Goal: Task Accomplishment & Management: Use online tool/utility

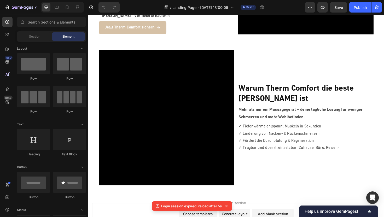
scroll to position [661, 0]
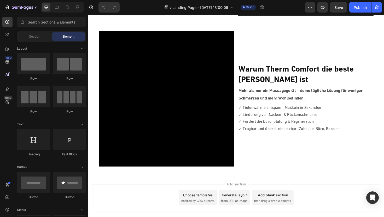
scroll to position [679, 0]
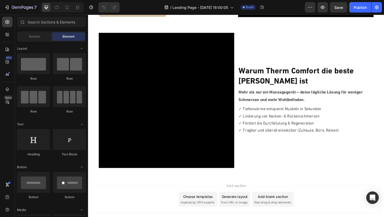
click at [286, 212] on span "then drag & drop elements" at bounding box center [283, 214] width 39 height 5
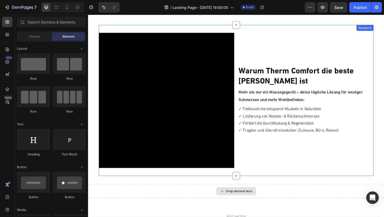
scroll to position [738, 0]
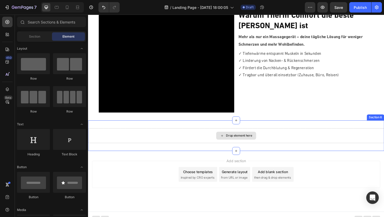
click at [244, 145] on div "Drop element here" at bounding box center [245, 143] width 42 height 8
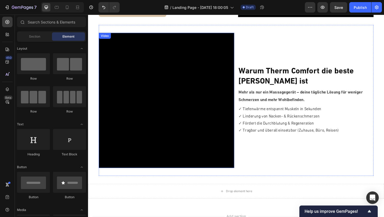
scroll to position [743, 0]
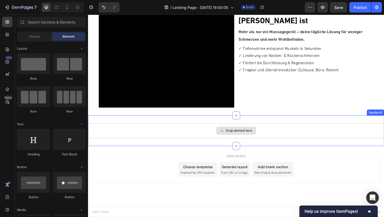
click at [263, 139] on div "Drop element here" at bounding box center [245, 138] width 42 height 8
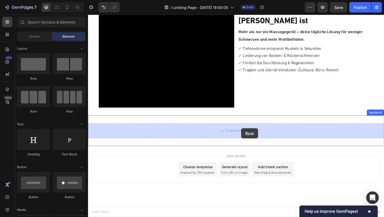
drag, startPoint x: 157, startPoint y: 81, endPoint x: 250, endPoint y: 135, distance: 107.4
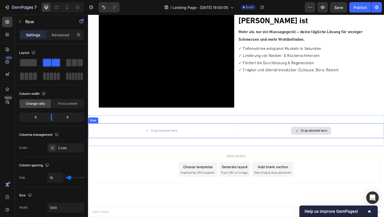
click at [324, 137] on div "Drop element here" at bounding box center [328, 138] width 28 height 4
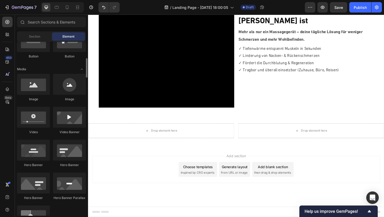
scroll to position [142, 0]
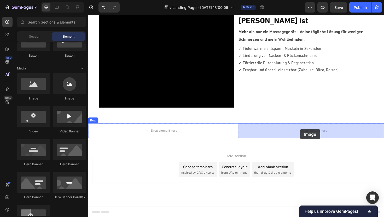
drag, startPoint x: 116, startPoint y: 97, endPoint x: 313, endPoint y: 136, distance: 200.5
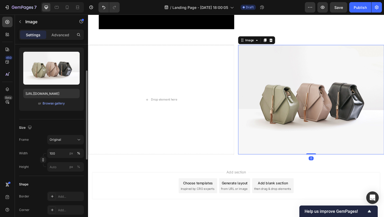
scroll to position [56, 0]
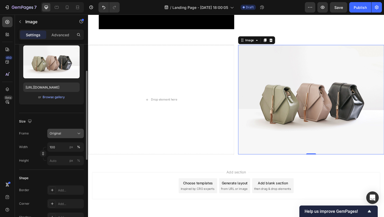
click at [65, 130] on button "Original" at bounding box center [65, 133] width 37 height 9
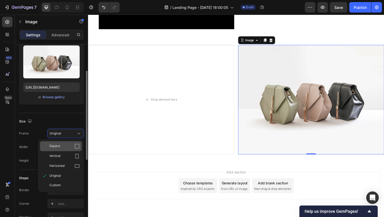
click at [61, 147] on div "Square" at bounding box center [64, 146] width 30 height 5
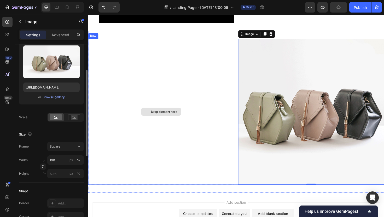
scroll to position [834, 0]
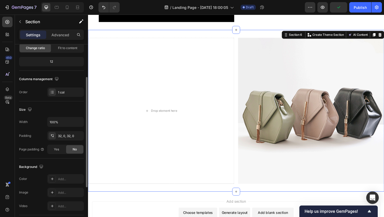
click at [136, 37] on div "Drop element here Image Row Section 6 You can create reusable sections Create T…" at bounding box center [245, 117] width 314 height 172
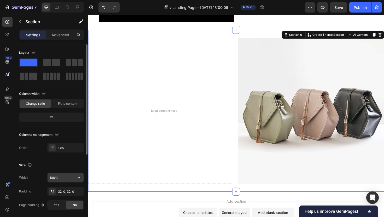
click at [54, 179] on input "100%" at bounding box center [66, 177] width 36 height 9
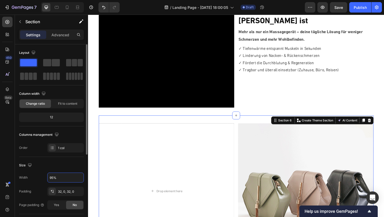
scroll to position [834, 0]
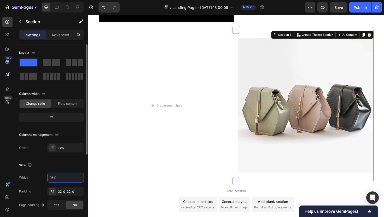
type input "95%"
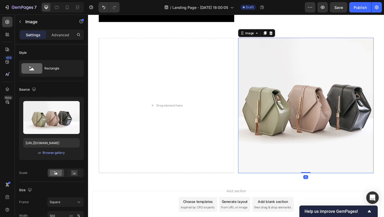
click at [311, 138] on img at bounding box center [319, 111] width 144 height 144
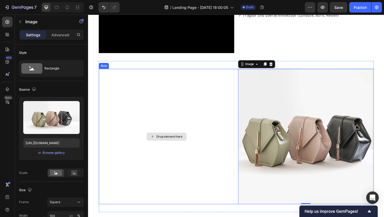
scroll to position [851, 0]
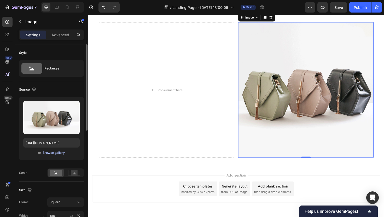
click at [55, 154] on div "Browse gallery" at bounding box center [54, 153] width 22 height 5
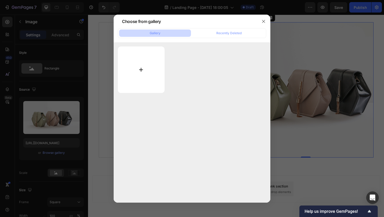
click at [143, 69] on input "file" at bounding box center [141, 70] width 47 height 47
type input "C:\fakepath\image.png"
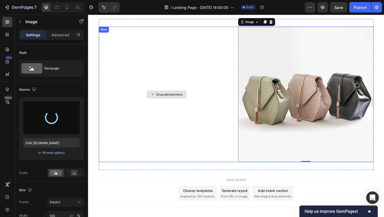
scroll to position [845, 0]
type input "https://cdn.shopify.com/s/files/1/0915/0683/5841/files/gempages_586295241682715…"
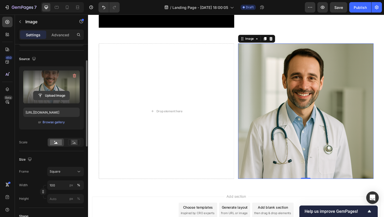
scroll to position [0, 0]
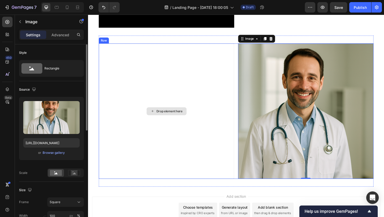
click at [157, 107] on div "Drop element here" at bounding box center [171, 117] width 144 height 144
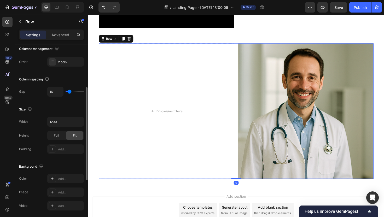
scroll to position [86, 0]
click at [60, 31] on div "Advanced" at bounding box center [60, 35] width 26 height 8
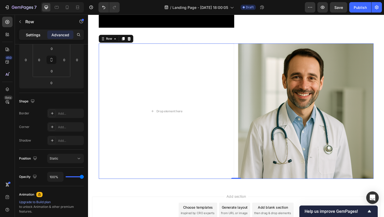
click at [32, 31] on div "Settings" at bounding box center [33, 35] width 26 height 8
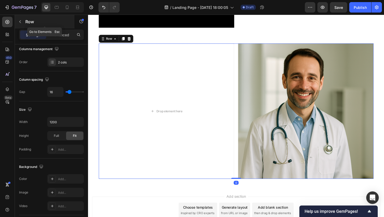
click at [19, 18] on button "button" at bounding box center [20, 22] width 8 height 8
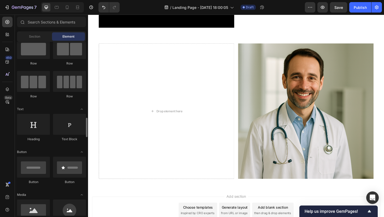
scroll to position [0, 0]
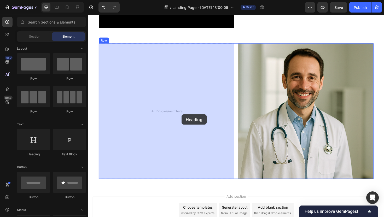
drag, startPoint x: 125, startPoint y: 154, endPoint x: 127, endPoint y: 124, distance: 29.9
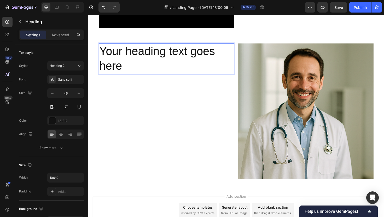
click at [160, 62] on h2 "Your heading text goes here" at bounding box center [171, 61] width 144 height 32
click at [160, 62] on p "Your heading text goes here" at bounding box center [171, 61] width 143 height 31
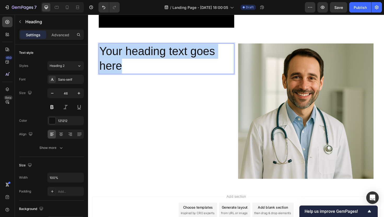
click at [160, 62] on p "Your heading text goes here" at bounding box center [171, 61] width 143 height 31
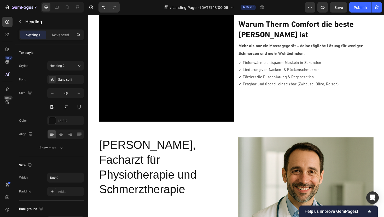
scroll to position [739, 0]
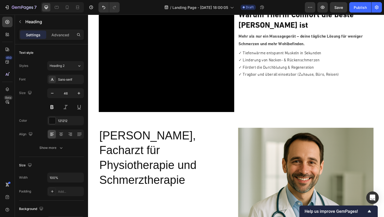
click at [172, 143] on h2 "Dr. Markus Weber, Facharzt für Physiotherapie und Schmerztherapie" at bounding box center [171, 167] width 144 height 64
click at [165, 167] on p "Dr. Markus Weber, Facharzt für Physiotherapie und Schmerztherapie" at bounding box center [171, 166] width 143 height 63
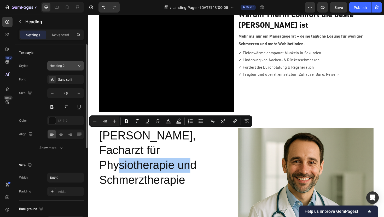
click at [65, 63] on button "Heading 2" at bounding box center [65, 65] width 37 height 9
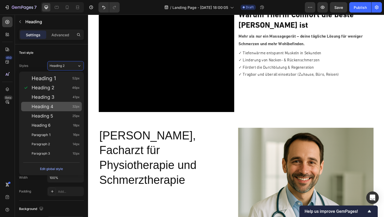
click at [57, 105] on div "Heading 4 32px" at bounding box center [56, 106] width 48 height 5
type input "32"
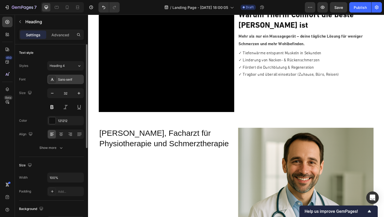
click at [69, 78] on div "Sans-serif" at bounding box center [70, 79] width 25 height 5
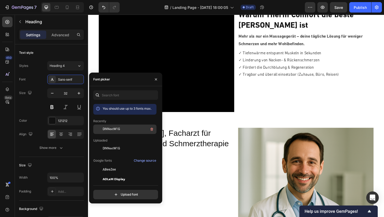
click at [109, 128] on span "DINNextW1G" at bounding box center [111, 129] width 17 height 5
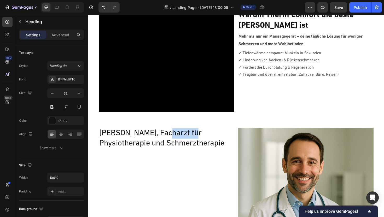
click at [179, 142] on p "Dr. Markus Weber, Facharzt für Physiotherapie und Schmerztherapie" at bounding box center [171, 146] width 143 height 22
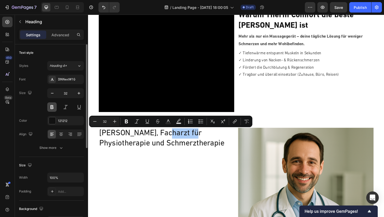
click at [51, 109] on button at bounding box center [51, 107] width 9 height 9
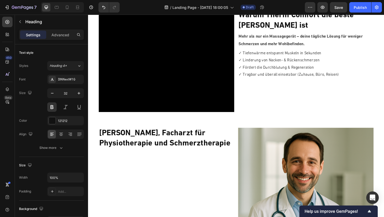
click at [144, 146] on p "Dr. Markus Weber, Facharzt für Physiotherapie und Schmerztherapie" at bounding box center [171, 146] width 143 height 22
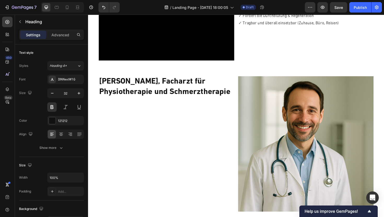
scroll to position [798, 0]
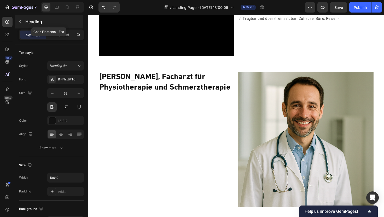
click at [21, 20] on icon "button" at bounding box center [20, 22] width 4 height 4
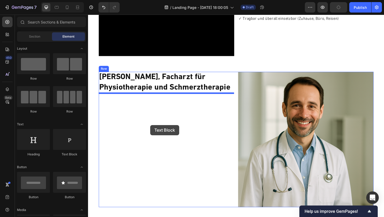
drag, startPoint x: 152, startPoint y: 162, endPoint x: 154, endPoint y: 131, distance: 31.7
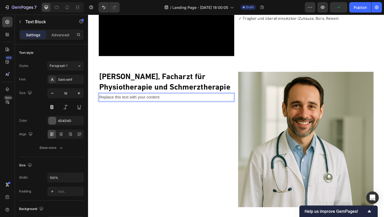
click at [144, 102] on div "Replace this text with your content" at bounding box center [171, 102] width 144 height 9
click at [144, 102] on p "Replace this text with your content" at bounding box center [171, 103] width 143 height 8
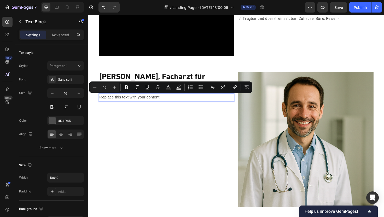
click at [162, 101] on p "Replace this text with your content" at bounding box center [171, 103] width 143 height 8
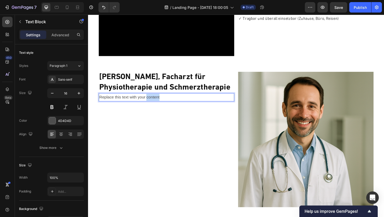
click at [162, 101] on p "Replace this text with your content" at bounding box center [171, 103] width 143 height 8
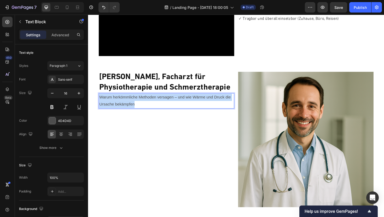
drag, startPoint x: 140, startPoint y: 110, endPoint x: 101, endPoint y: 101, distance: 40.0
click at [101, 101] on p "Warum herkömmliche Methoden versagen – und wie Wärme und Druck die Ursache bekä…" at bounding box center [171, 106] width 143 height 15
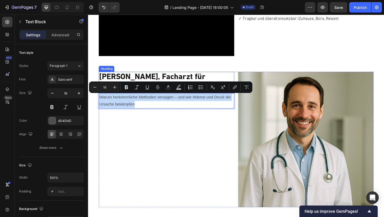
click at [161, 81] on p "Dr. Markus Weber, Facharzt für Physiotherapie und Schmerztherapie" at bounding box center [171, 87] width 143 height 22
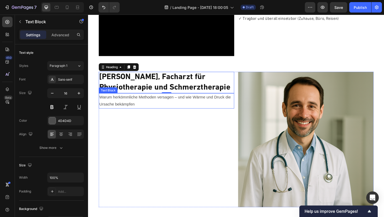
click at [138, 110] on p "Warum herkömmliche Methoden versagen – und wie Wärme und Druck die Ursache bekä…" at bounding box center [171, 106] width 143 height 15
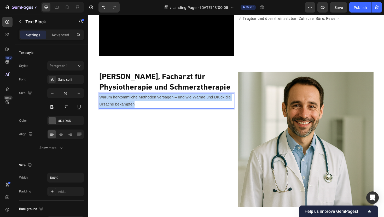
click at [138, 110] on p "Warum herkömmliche Methoden versagen – und wie Wärme und Druck die Ursache bekä…" at bounding box center [171, 106] width 143 height 15
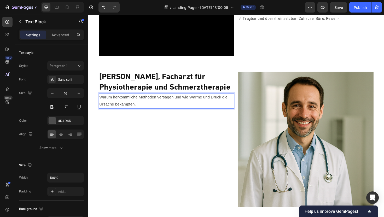
click at [120, 106] on p "Warum herkömmliche Methoden versagen und wie Wärme und Druck die Ursache bekämp…" at bounding box center [171, 106] width 143 height 15
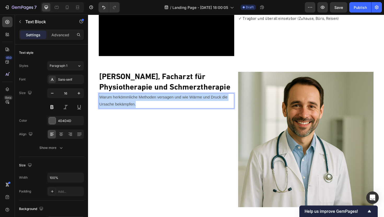
click at [120, 106] on p "Warum herkömmliche Methoden versagen und wie Wärme und Druck die Ursache bekämp…" at bounding box center [171, 106] width 143 height 15
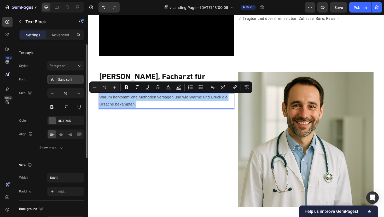
click at [69, 80] on div "Sans-serif" at bounding box center [70, 79] width 25 height 5
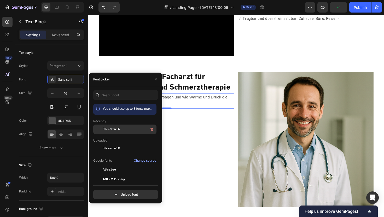
click at [120, 129] on div "DINNextW1G" at bounding box center [129, 129] width 53 height 6
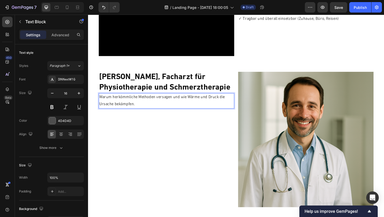
click at [138, 109] on p "Warum herkömmliche Methoden versagen und wie Wärme und Druck die Ursache bekämp…" at bounding box center [171, 106] width 143 height 15
click at [78, 93] on icon "button" at bounding box center [78, 93] width 5 height 5
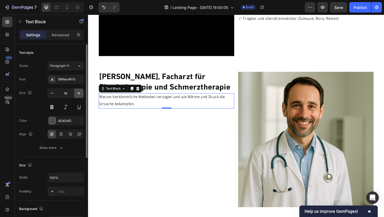
type input "17"
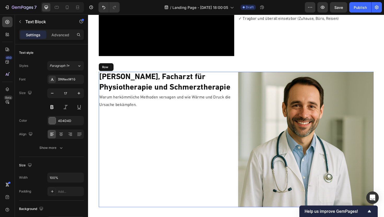
click at [123, 122] on div "Dr. Markus Weber, Facharzt für Physiotherapie und Schmerztherapie Heading Warum…" at bounding box center [171, 147] width 144 height 144
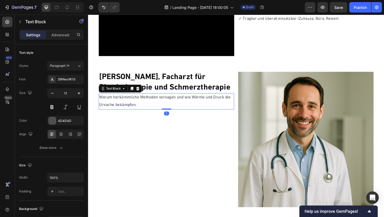
click at [138, 105] on p "Warum herkömmliche Methoden versagen und wie Wärme und Druck die Ursache bekämp…" at bounding box center [171, 107] width 143 height 16
click at [22, 22] on icon "button" at bounding box center [20, 22] width 4 height 4
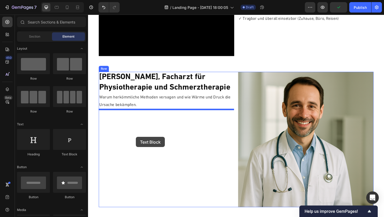
drag, startPoint x: 155, startPoint y: 152, endPoint x: 139, endPoint y: 144, distance: 18.1
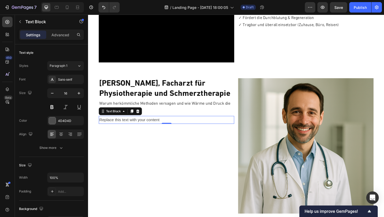
scroll to position [800, 0]
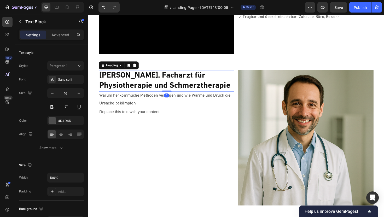
click at [153, 83] on p "Dr. Markus Weber, Facharzt für Physiotherapie und Schmerztherapie" at bounding box center [171, 85] width 143 height 22
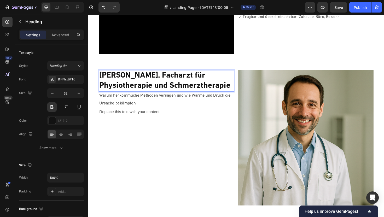
click at [153, 83] on p "Dr. Markus Weber, Facharzt für Physiotherapie und Schmerztherapie" at bounding box center [171, 85] width 143 height 22
click at [142, 105] on p "Warum herkömmliche Methoden versagen und wie Wärme und Druck die Ursache bekämp…" at bounding box center [171, 105] width 143 height 16
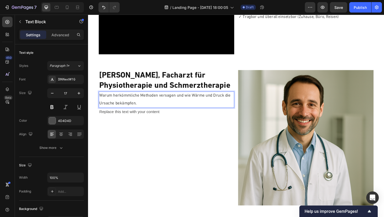
click at [142, 105] on p "Warum herkömmliche Methoden versagen und wie Wärme und Druck die Ursache bekämp…" at bounding box center [171, 105] width 143 height 16
click at [139, 100] on strong "DR. MARKUS WEBER, FACHARZT FÜR PHYSIOTHERAPIE UND SCHMERZTHERAPIE, ERKLÄRT:" at bounding box center [155, 104] width 111 height 13
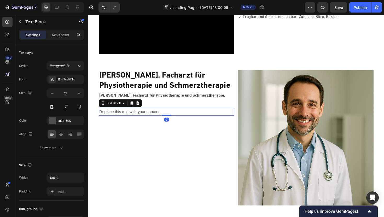
click at [135, 118] on div "Replace this text with your content" at bounding box center [171, 118] width 144 height 9
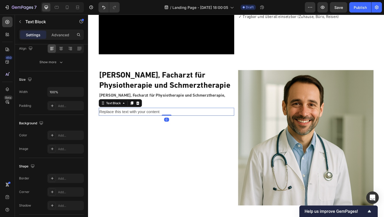
click at [135, 118] on div "Replace this text with your content" at bounding box center [171, 118] width 144 height 9
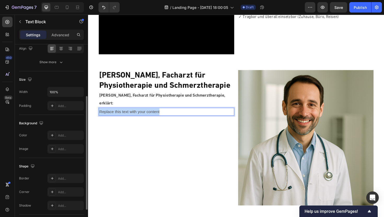
click at [135, 118] on p "Replace this text with your content" at bounding box center [171, 118] width 143 height 8
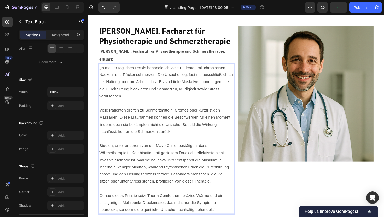
scroll to position [844, 0]
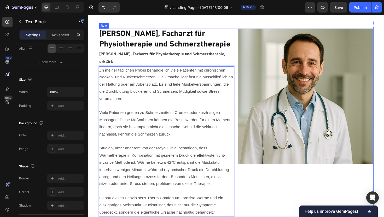
click at [244, 37] on div "Dr. Markus Weber, Facharzt für Physiotherapie und Schmerztherapie Heading Dr. M…" at bounding box center [244, 129] width 291 height 199
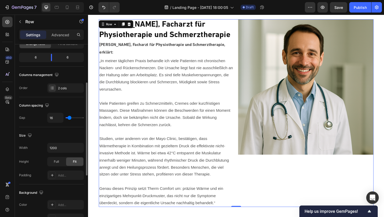
scroll to position [191, 0]
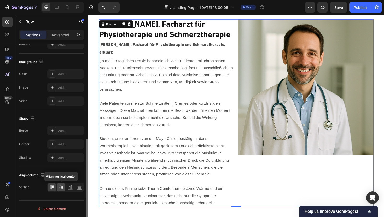
click at [62, 187] on icon at bounding box center [61, 188] width 4 height 4
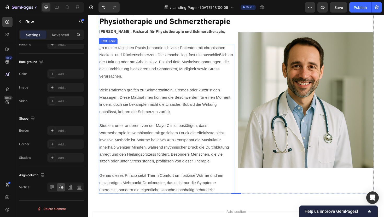
scroll to position [868, 0]
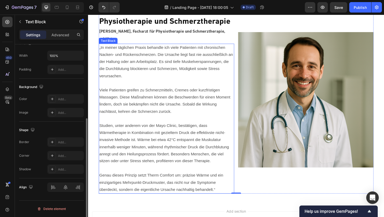
click at [225, 199] on p "Genau dieses Prinzip setzt Therm Comfort um: präzise Wärme und ein einzigartige…" at bounding box center [171, 193] width 143 height 22
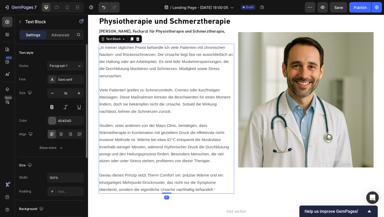
scroll to position [927, 0]
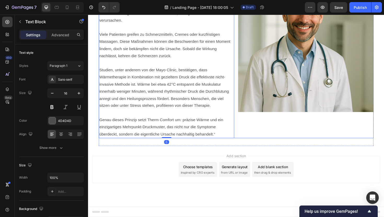
click at [276, 130] on div "Image" at bounding box center [319, 46] width 144 height 199
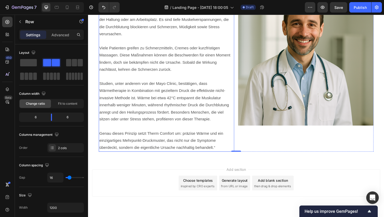
scroll to position [908, 0]
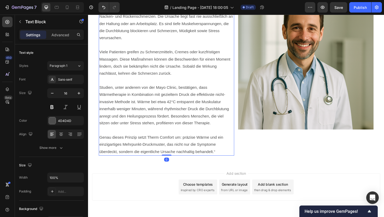
click at [207, 146] on p "Genau dieses Prinzip setzt Therm Comfort um: präzise Wärme und ein einzigartige…" at bounding box center [171, 152] width 143 height 22
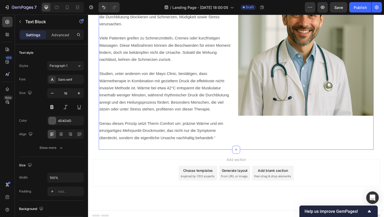
scroll to position [927, 0]
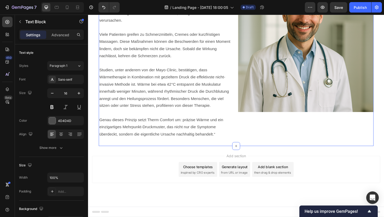
click at [129, 151] on div "Dr. Markus Weber, Facharzt für Physiotherapie und Schmerztherapie Heading Dr. M…" at bounding box center [244, 46] width 291 height 216
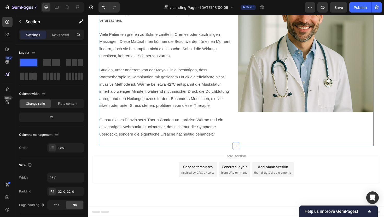
click at [121, 149] on div "Dr. Markus Weber, Facharzt für Physiotherapie und Schmerztherapie Heading Dr. M…" at bounding box center [244, 46] width 291 height 216
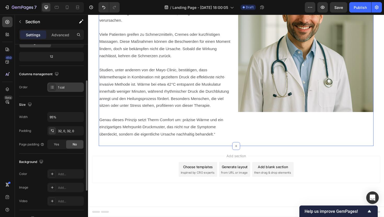
scroll to position [61, 0]
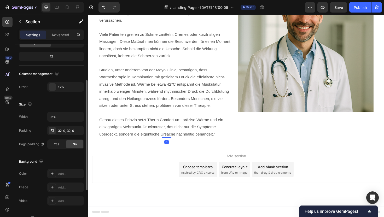
click at [224, 144] on p "Genau dieses Prinzip setzt Therm Comfort um: präzise Wärme und ein einzigartige…" at bounding box center [171, 134] width 143 height 22
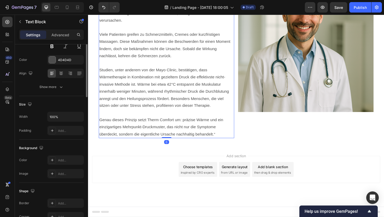
scroll to position [0, 0]
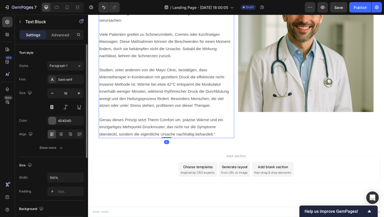
click at [224, 141] on p "Genau dieses Prinzip setzt Therm Comfort um: präzise Wärme und ein einzigartige…" at bounding box center [171, 134] width 143 height 22
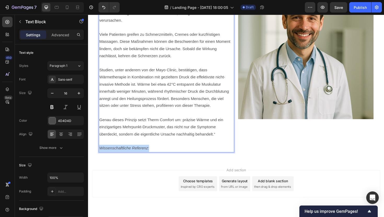
drag, startPoint x: 162, startPoint y: 155, endPoint x: 99, endPoint y: 155, distance: 63.6
click at [99, 155] on section "Dr. Markus Weber, Facharzt für Physiotherapie und Schmerztherapie Heading Dr. M…" at bounding box center [245, 53] width 307 height 231
click at [101, 156] on p "Wissenschaftliche Referenz:" at bounding box center [171, 157] width 143 height 8
click at [156, 157] on p "Wissenschaftliche Referenz:" at bounding box center [171, 157] width 143 height 8
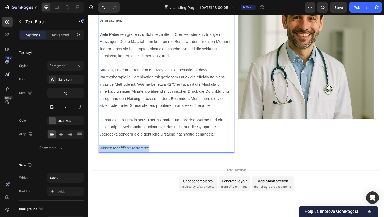
click at [156, 157] on p "Wissenschaftliche Referenz:" at bounding box center [171, 157] width 143 height 8
drag, startPoint x: 150, startPoint y: 155, endPoint x: 98, endPoint y: 155, distance: 51.5
click at [98, 155] on section "Dr. Markus Weber, Facharzt für Physiotherapie und Schmerztherapie Heading Dr. M…" at bounding box center [245, 53] width 307 height 231
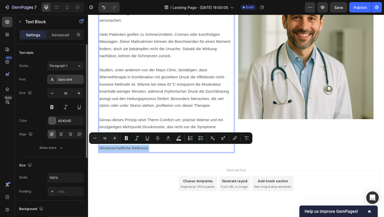
click at [60, 76] on div "Sans-serif" at bounding box center [65, 79] width 37 height 9
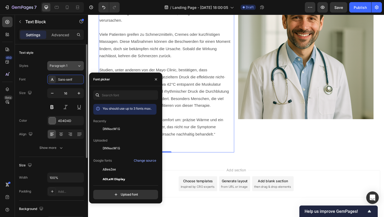
click at [64, 68] on span "Paragraph 1" at bounding box center [59, 66] width 18 height 5
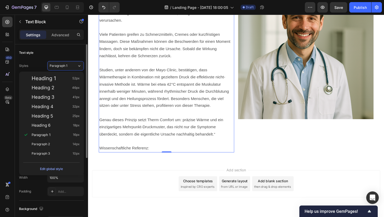
click at [67, 53] on div "Text style" at bounding box center [51, 53] width 65 height 8
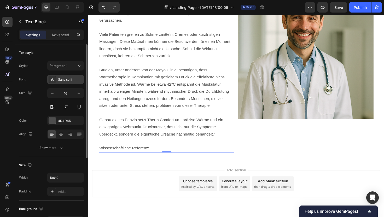
click at [65, 82] on div "Sans-serif" at bounding box center [65, 79] width 37 height 9
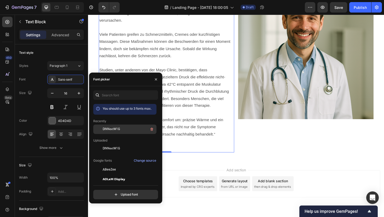
click at [110, 129] on span "DINNextW1G" at bounding box center [111, 129] width 17 height 5
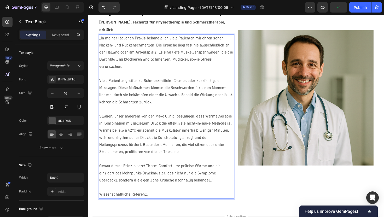
scroll to position [876, 0]
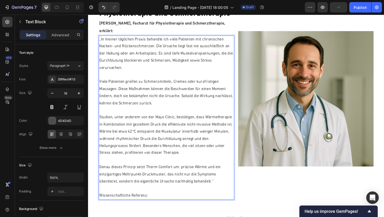
click at [149, 173] on p "Genau dieses Prinzip setzt Therm Comfort um: präzise Wärme und ein einzigartige…" at bounding box center [171, 184] width 143 height 22
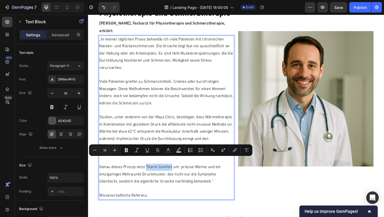
drag, startPoint x: 149, startPoint y: 167, endPoint x: 174, endPoint y: 168, distance: 25.9
click at [174, 173] on p "Genau dieses Prinzip setzt Therm Comfort um: präzise Wärme und ein einzigartige…" at bounding box center [171, 184] width 143 height 22
click at [127, 151] on icon "Editor contextual toolbar" at bounding box center [126, 150] width 5 height 5
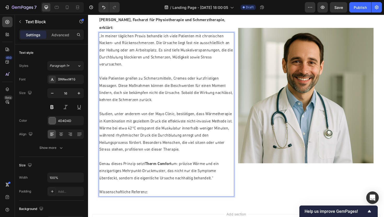
scroll to position [880, 0]
drag, startPoint x: 129, startPoint y: 127, endPoint x: 138, endPoint y: 127, distance: 8.9
click at [138, 127] on p "Studien, unter anderem von der Mayo Clinic, bestätigen, dass Wärmetherapie in K…" at bounding box center [171, 139] width 143 height 45
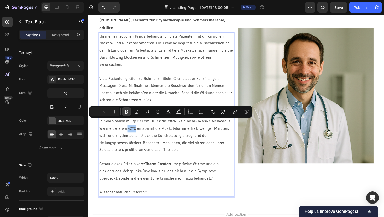
click at [128, 111] on icon "Editor contextual toolbar" at bounding box center [126, 111] width 5 height 5
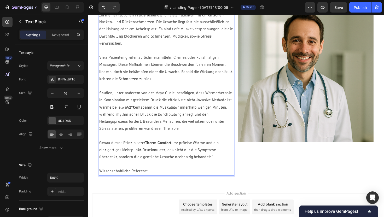
scroll to position [903, 0]
click at [156, 177] on p "Wissenschaftliche Referenz:" at bounding box center [171, 181] width 143 height 8
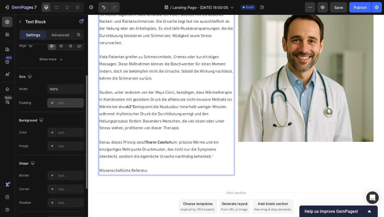
scroll to position [89, 0]
click at [59, 36] on p "Advanced" at bounding box center [61, 34] width 18 height 5
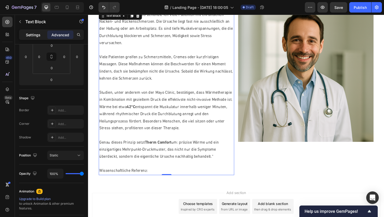
click at [32, 36] on p "Settings" at bounding box center [33, 34] width 15 height 5
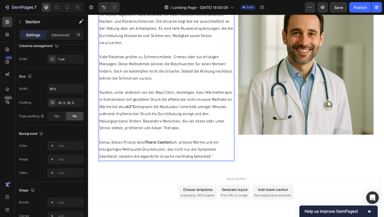
click at [171, 169] on div "Dr. Markus Weber, Facharzt für Physiotherapie und Schmerztherapie Heading Dr. M…" at bounding box center [244, 70] width 291 height 216
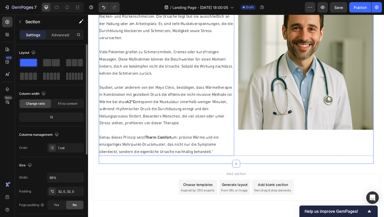
scroll to position [916, 0]
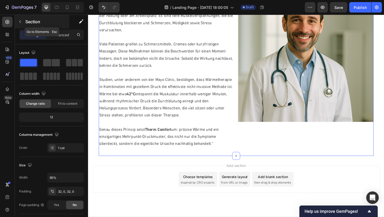
click at [20, 22] on icon "button" at bounding box center [20, 22] width 4 height 4
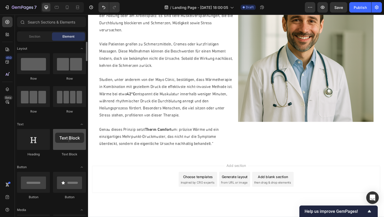
drag, startPoint x: 63, startPoint y: 141, endPoint x: 54, endPoint y: 133, distance: 11.7
click at [54, 133] on div at bounding box center [69, 139] width 33 height 21
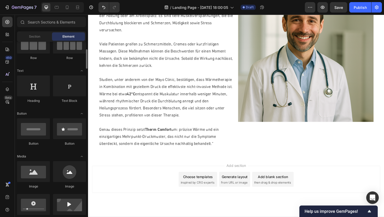
scroll to position [53, 0]
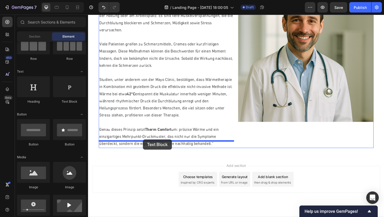
drag, startPoint x: 151, startPoint y: 100, endPoint x: 146, endPoint y: 147, distance: 47.4
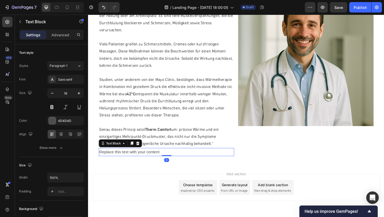
click at [146, 156] on div "Replace this text with your content" at bounding box center [171, 160] width 144 height 9
click at [146, 157] on p "Replace this text with your content" at bounding box center [171, 161] width 143 height 8
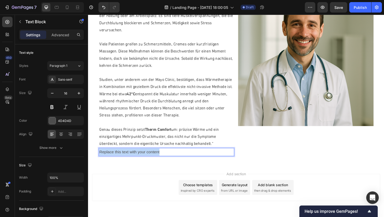
click at [146, 157] on p "Replace this text with your content" at bounding box center [171, 161] width 143 height 8
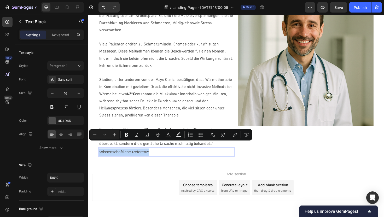
drag, startPoint x: 154, startPoint y: 153, endPoint x: 99, endPoint y: 153, distance: 55.2
click at [99, 153] on section "Dr. Markus Weber, Facharzt für Physiotherapie und Schmerztherapie Heading Dr. M…" at bounding box center [245, 61] width 307 height 224
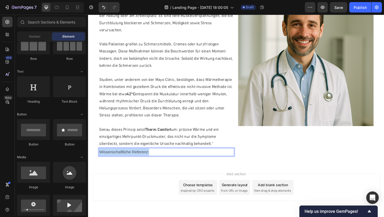
click at [99, 154] on section "Dr. Markus Weber, Facharzt für Physiotherapie und Schmerztherapie Heading Dr. M…" at bounding box center [245, 61] width 307 height 224
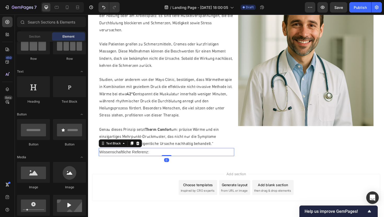
click at [101, 157] on p "Wissenschaftliche Referenz:" at bounding box center [171, 161] width 143 height 8
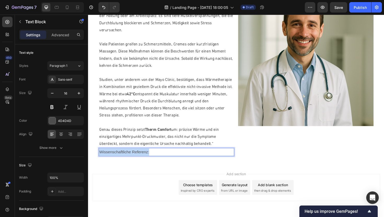
drag, startPoint x: 157, startPoint y: 152, endPoint x: 95, endPoint y: 151, distance: 62.3
click at [95, 151] on section "Dr. Markus Weber, Facharzt für Physiotherapie und Schmerztherapie Heading Dr. M…" at bounding box center [245, 61] width 307 height 224
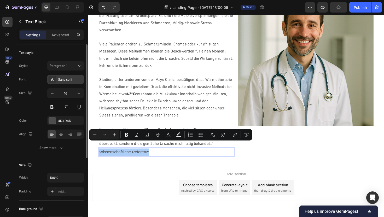
click at [70, 84] on div "Sans-serif" at bounding box center [65, 79] width 37 height 9
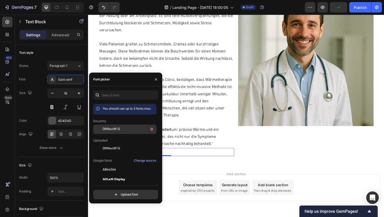
click at [111, 129] on span "DINNextW1G" at bounding box center [111, 129] width 17 height 5
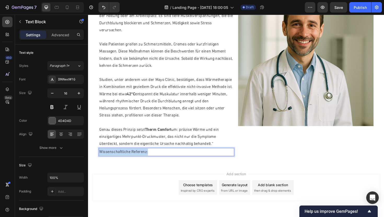
drag, startPoint x: 156, startPoint y: 152, endPoint x: 100, endPoint y: 149, distance: 56.3
click at [100, 156] on div "Wissenschaftliche Referenz:" at bounding box center [171, 160] width 144 height 9
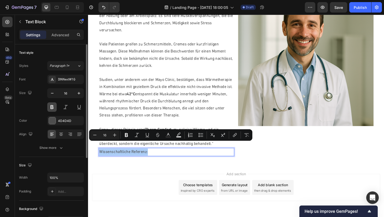
click at [52, 107] on button at bounding box center [51, 107] width 9 height 9
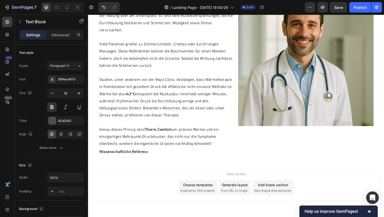
click at [129, 173] on div "Add section Choose templates inspired by CRO experts Generate layout from URL o…" at bounding box center [245, 205] width 314 height 64
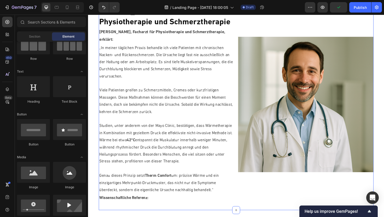
scroll to position [879, 0]
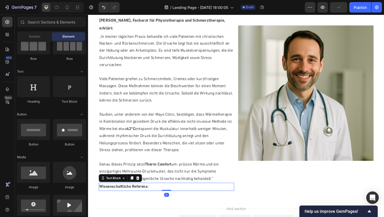
click at [157, 194] on p "Wissenschaftliche Referenz:" at bounding box center [171, 198] width 143 height 8
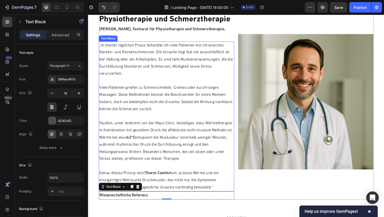
scroll to position [882, 0]
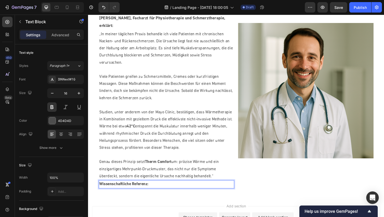
click at [166, 191] on p "Wissenschaftliche Referenz:" at bounding box center [171, 195] width 143 height 8
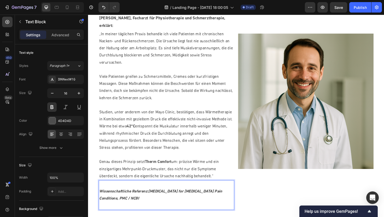
click at [152, 200] on icon "Wissenschaftliche Referenz:" at bounding box center [126, 202] width 52 height 4
click at [154, 200] on icon "Heat Therapy for Musculoskeletal Pain Conditions, PMC / NCBI" at bounding box center [165, 206] width 130 height 12
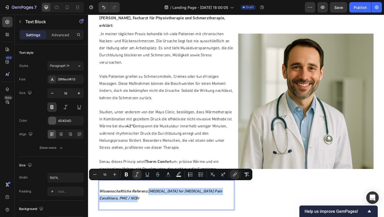
drag, startPoint x: 154, startPoint y: 192, endPoint x: 173, endPoint y: 202, distance: 21.9
click at [173, 202] on p "Wissenschaftliche Referenz: Heat Therapy for Musculoskeletal Pain Conditions, P…" at bounding box center [171, 206] width 143 height 15
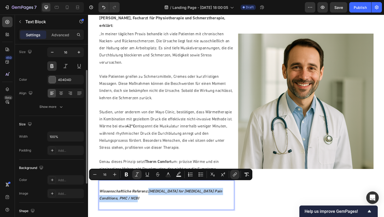
scroll to position [53, 0]
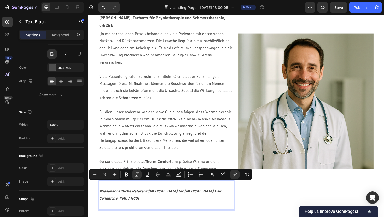
click at [150, 200] on icon "Wissenschaftliche Referenz:" at bounding box center [126, 202] width 52 height 4
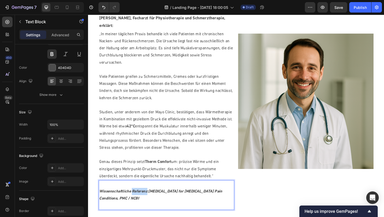
click at [150, 200] on icon "Wissenschaftliche Referenz:" at bounding box center [126, 202] width 52 height 4
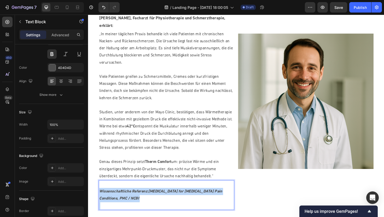
click at [150, 200] on icon "Wissenschaftliche Referenz:" at bounding box center [126, 202] width 52 height 4
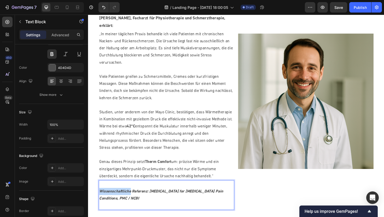
click at [101, 200] on strong "Wissenschaftliche Referenz: Heat Therapy for Musculoskeletal Pain Conditions, P…" at bounding box center [165, 206] width 131 height 12
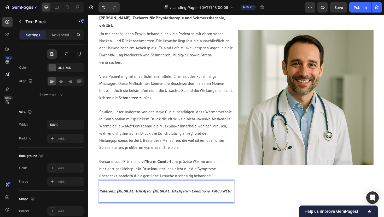
click at [188, 199] on p "Referenz: Heat Therapy for Musculoskeletal Pain Conditions, PMC / NCBI" at bounding box center [171, 203] width 143 height 8
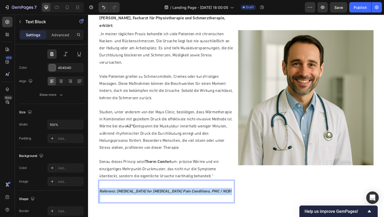
click at [188, 199] on p "Referenz: Heat Therapy for Musculoskeletal Pain Conditions, PMC / NCBI" at bounding box center [171, 203] width 143 height 8
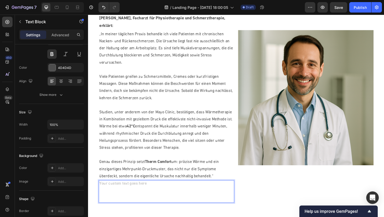
click at [152, 190] on div "Rich Text Editor. Editing area: main" at bounding box center [171, 202] width 144 height 24
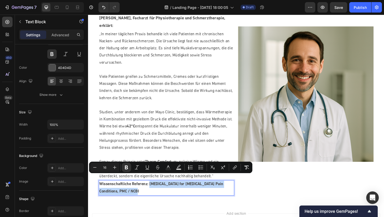
drag, startPoint x: 154, startPoint y: 186, endPoint x: 168, endPoint y: 193, distance: 15.3
click at [168, 193] on p "Wissenschaftliche Referenz: Heat Therapy for Musculoskeletal Pain Conditions, P…" at bounding box center [171, 198] width 143 height 15
click at [126, 169] on icon "Editor contextual toolbar" at bounding box center [126, 167] width 5 height 5
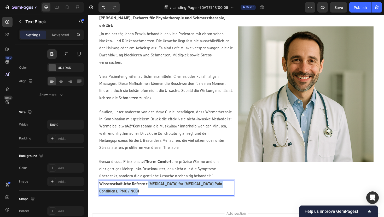
drag, startPoint x: 154, startPoint y: 186, endPoint x: 168, endPoint y: 192, distance: 15.6
click at [168, 192] on p "Wissenschaftliche Referenz: Heat Therapy for Musculoskeletal Pain Conditions, P…" at bounding box center [171, 198] width 143 height 15
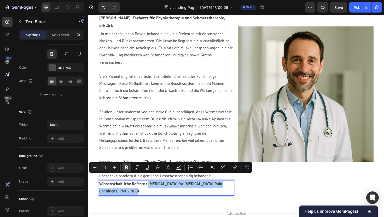
click at [127, 167] on icon "Editor contextual toolbar" at bounding box center [126, 168] width 3 height 4
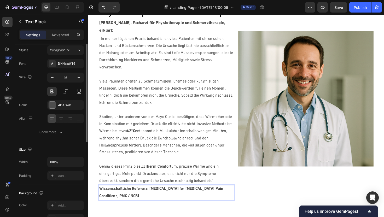
scroll to position [0, 0]
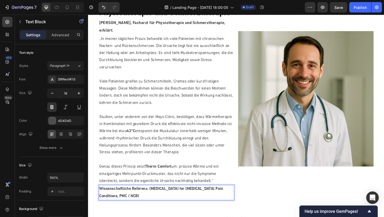
click at [149, 196] on p "Wissenschaftliche Referenz: Heat Therapy for Musculoskeletal Pain Conditions, P…" at bounding box center [171, 203] width 143 height 15
drag, startPoint x: 154, startPoint y: 191, endPoint x: 172, endPoint y: 201, distance: 21.0
click at [172, 201] on p "Wissenschaftliche Referenz: Heat Therapy for Musculoskeletal Pain Conditions, P…" at bounding box center [171, 203] width 143 height 15
click at [157, 197] on strong "Wissenschaftliche Referenz: Heat Therapy for Musculoskeletal Pain Conditions, P…" at bounding box center [165, 203] width 131 height 12
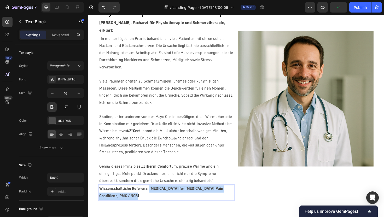
drag, startPoint x: 154, startPoint y: 190, endPoint x: 182, endPoint y: 198, distance: 29.4
click at [182, 198] on p "Wissenschaftliche Referenz: Heat Therapy for Musculoskeletal Pain Conditions, P…" at bounding box center [171, 203] width 143 height 15
click at [168, 197] on strong "Wissenschaftliche Referenz: Heat Therapy for Musculoskeletal Pain Conditions, P…" at bounding box center [165, 203] width 131 height 12
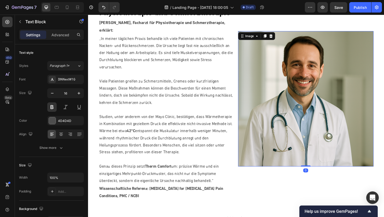
click at [286, 75] on img at bounding box center [319, 104] width 144 height 144
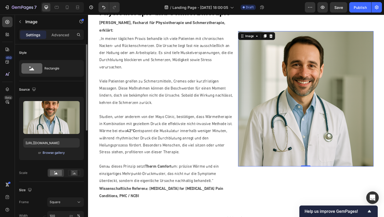
click at [48, 154] on div "Browse gallery" at bounding box center [54, 153] width 22 height 5
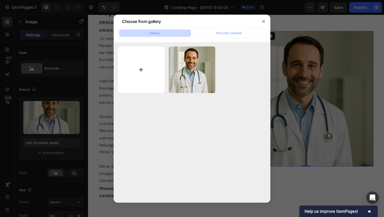
click at [142, 70] on input "file" at bounding box center [141, 70] width 47 height 47
type input "C:\fakepath\image.png"
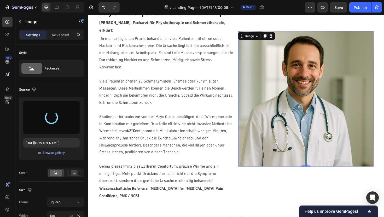
type input "https://cdn.shopify.com/s/files/1/0915/0683/5841/files/gempages_586295241682715…"
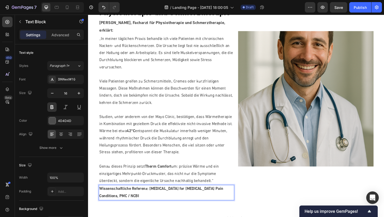
click at [154, 197] on strong "Wissenschaftliche Referenz: Heat Therapy for Musculoskeletal Pain Conditions, P…" at bounding box center [165, 203] width 131 height 12
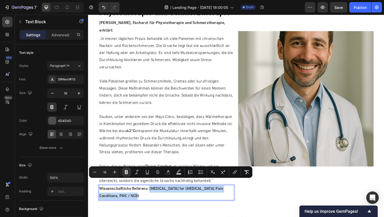
drag, startPoint x: 154, startPoint y: 190, endPoint x: 165, endPoint y: 198, distance: 14.0
click at [165, 198] on p "Wissenschaftliche Referenz: Heat Therapy for Musculoskeletal Pain Conditions, P…" at bounding box center [171, 203] width 143 height 15
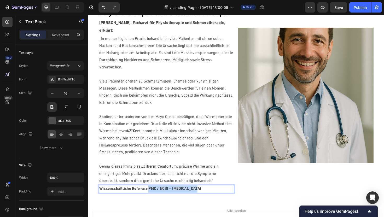
drag, startPoint x: 154, startPoint y: 192, endPoint x: 206, endPoint y: 192, distance: 52.3
click at [206, 196] on p "Wissenschaftliche Referenz: PMC / NCBI – Heat Therapy" at bounding box center [171, 200] width 143 height 8
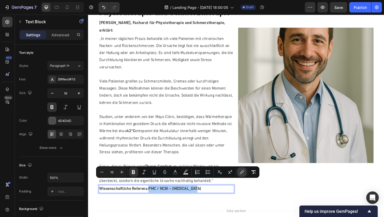
click at [244, 172] on icon "Editor contextual toolbar" at bounding box center [242, 172] width 5 height 5
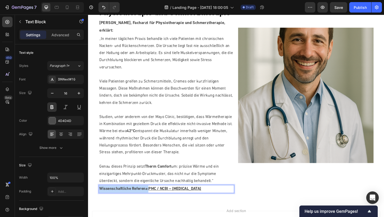
click at [180, 197] on u "PMC / NCBI – Heat Therapy" at bounding box center [180, 199] width 56 height 4
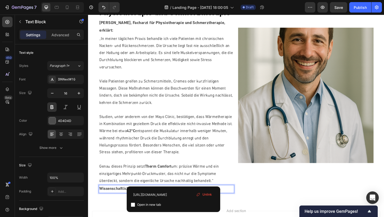
click at [179, 197] on u "PMC / NCBI – Heat Therapy" at bounding box center [180, 199] width 56 height 4
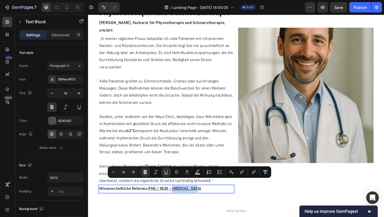
drag, startPoint x: 179, startPoint y: 191, endPoint x: 202, endPoint y: 191, distance: 22.8
click at [202, 197] on u "PMC / NCBI – Heat Therapy" at bounding box center [180, 199] width 56 height 4
click at [158, 197] on u "PMC / NCBI – Heat Therapy" at bounding box center [180, 199] width 56 height 4
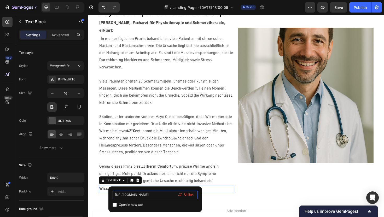
click at [148, 196] on input "https://pmc.ncbi.nlm.nih.gov/articles/PMC12101333/" at bounding box center [155, 195] width 85 height 8
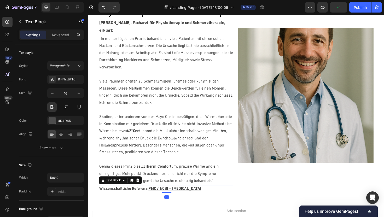
click at [161, 197] on u "PMC / NCBI – Heat Therapy" at bounding box center [180, 199] width 56 height 4
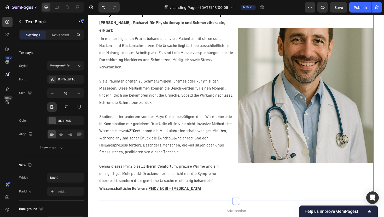
click at [138, 201] on div "Dr. Markus Weber, Facharzt für Physiotherapie und Schmerztherapie Heading Dr. M…" at bounding box center [244, 100] width 291 height 224
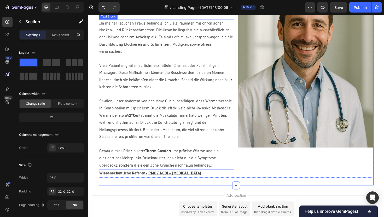
scroll to position [896, 0]
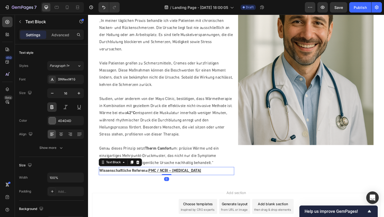
click at [140, 178] on strong "Wissenschaftliche Referenz:" at bounding box center [126, 180] width 52 height 4
click at [152, 178] on strong "Wissenschaftliche Referenz:" at bounding box center [126, 180] width 52 height 4
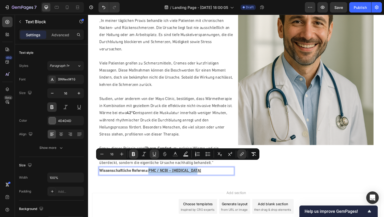
drag, startPoint x: 153, startPoint y: 172, endPoint x: 206, endPoint y: 170, distance: 52.4
click at [206, 177] on p "Wissenschaftliche Referenz: PMC / NCBI – Heat Therapy" at bounding box center [171, 181] width 143 height 8
click at [134, 156] on icon "Editor contextual toolbar" at bounding box center [133, 154] width 3 height 4
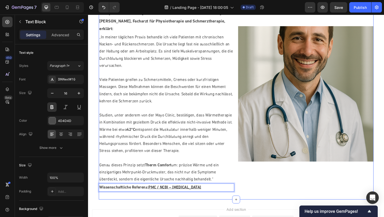
scroll to position [877, 0]
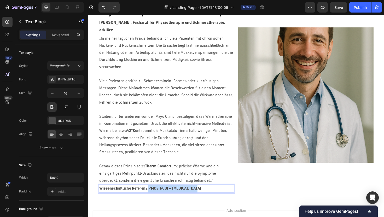
drag, startPoint x: 154, startPoint y: 191, endPoint x: 212, endPoint y: 192, distance: 57.8
click at [212, 196] on p "Wissenschaftliche Referenz: PMC / NCBI – Heat Therapy" at bounding box center [171, 200] width 143 height 8
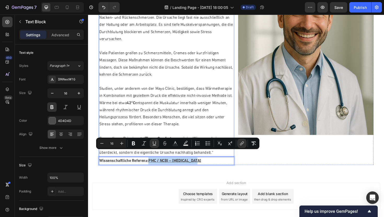
scroll to position [908, 0]
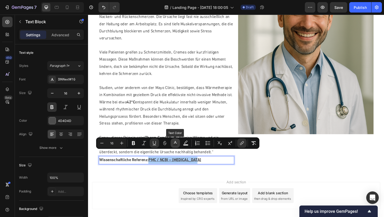
click at [177, 145] on rect "Editor contextual toolbar" at bounding box center [175, 145] width 5 height 1
type input "4D4D4D"
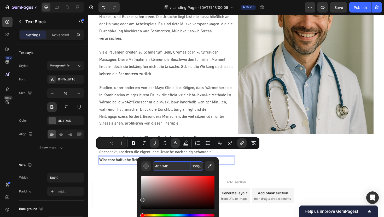
click at [168, 167] on input "4D4D4D" at bounding box center [172, 166] width 38 height 9
paste input "#1A73E8"
type input "1A73E8"
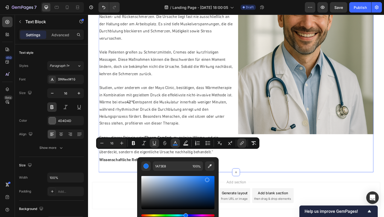
click at [277, 173] on div "Dr. Markus Weber, Facharzt für Physiotherapie und Schmerztherapie Heading Dr. M…" at bounding box center [244, 69] width 291 height 224
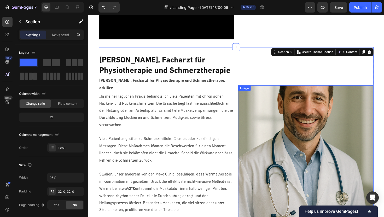
scroll to position [846, 0]
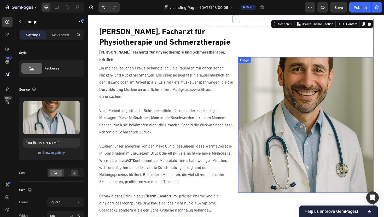
click at [271, 105] on img at bounding box center [319, 132] width 144 height 144
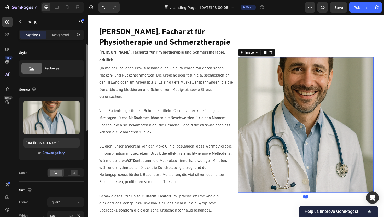
scroll to position [39, 0]
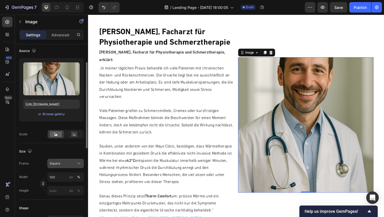
click at [59, 162] on span "Square" at bounding box center [55, 163] width 11 height 5
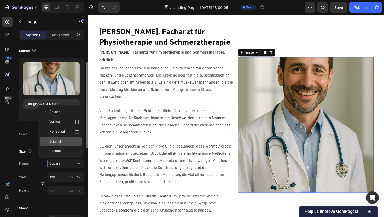
click at [55, 144] on span "Original" at bounding box center [55, 141] width 12 height 5
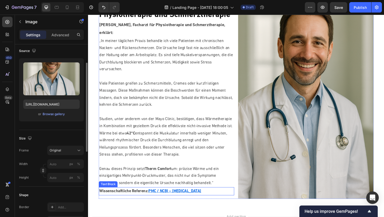
scroll to position [883, 0]
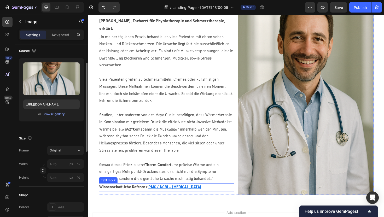
click at [183, 196] on u "PMC / NCBI – Heat Therapy" at bounding box center [180, 198] width 56 height 4
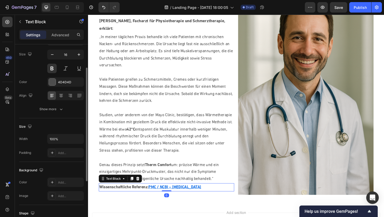
scroll to position [0, 0]
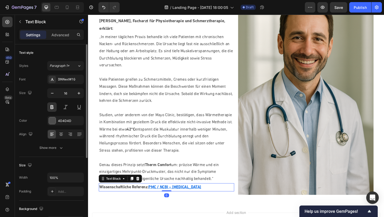
click at [183, 196] on u "PMC / NCBI – Heat Therapy" at bounding box center [180, 198] width 56 height 4
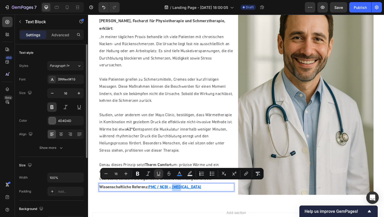
click at [187, 196] on u "PMC / NCBI – Heat Therapy" at bounding box center [180, 198] width 56 height 4
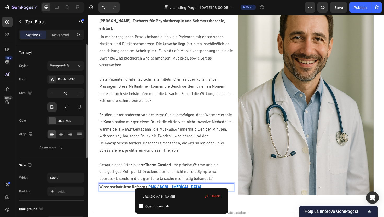
click at [187, 196] on u "PMC / NCBI – Heat Therapy" at bounding box center [180, 198] width 56 height 4
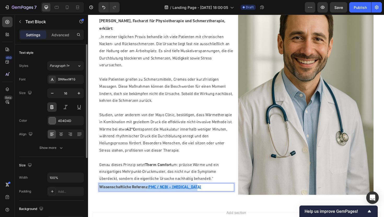
click at [187, 196] on u "PMC / NCBI – Heat Therapy" at bounding box center [180, 198] width 56 height 4
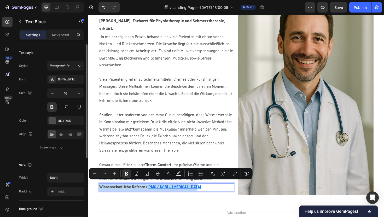
click at [187, 196] on u "PMC / NCBI – Heat Therapy" at bounding box center [180, 198] width 56 height 4
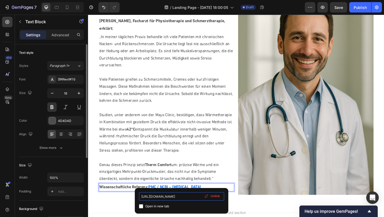
click at [177, 197] on input "https://pmc.ncbi.nlm.nih.gov/articles/PMC12101333/" at bounding box center [181, 197] width 85 height 8
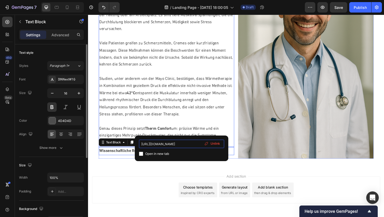
scroll to position [943, 0]
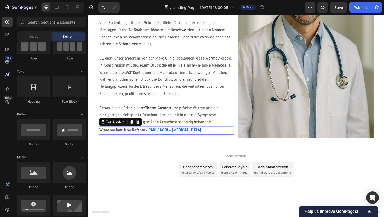
click at [123, 157] on div "Add section Choose templates inspired by CRO experts Generate layout from URL o…" at bounding box center [245, 186] width 314 height 64
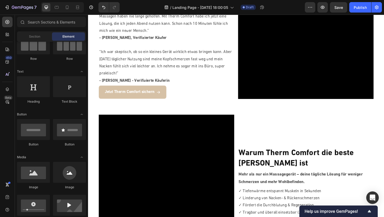
scroll to position [581, 0]
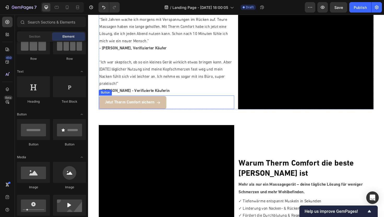
click at [190, 107] on div "Jetzt Therm Comfort sichern Button" at bounding box center [171, 107] width 144 height 14
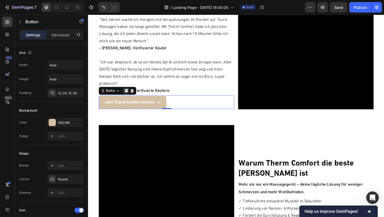
click at [129, 96] on icon at bounding box center [128, 96] width 3 height 4
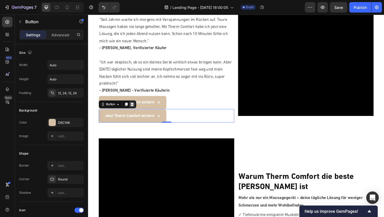
click at [135, 110] on icon at bounding box center [134, 110] width 3 height 4
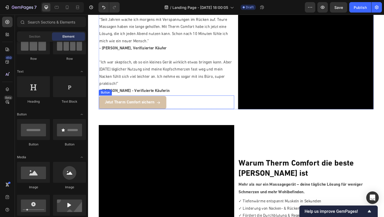
click at [176, 109] on div "Jetzt Therm Comfort sichern Button" at bounding box center [171, 107] width 144 height 14
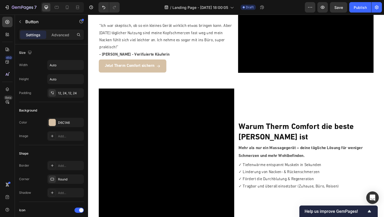
scroll to position [613, 0]
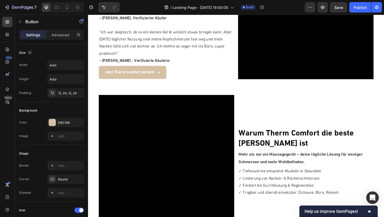
click at [187, 74] on div "Jetzt Therm Comfort sichern Button" at bounding box center [171, 76] width 144 height 14
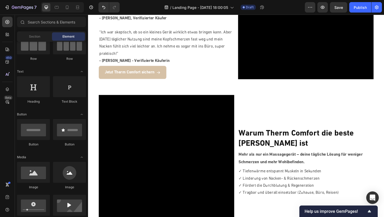
click at [173, 77] on div "Jetzt Therm Comfort sichern Button" at bounding box center [171, 76] width 144 height 14
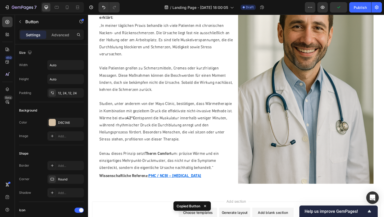
scroll to position [943, 0]
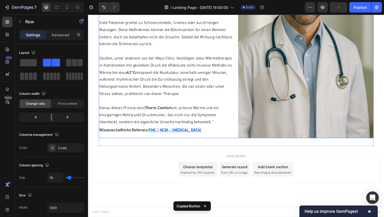
click at [162, 143] on div "Dr. Markus Weber, Facharzt für Physiotherapie und Schmerztherapie Heading Dr. M…" at bounding box center [171, 37] width 144 height 215
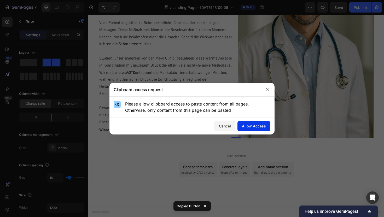
click at [242, 128] on button "Allow Access" at bounding box center [254, 126] width 33 height 10
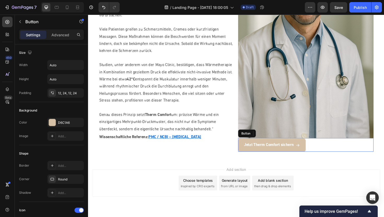
scroll to position [950, 0]
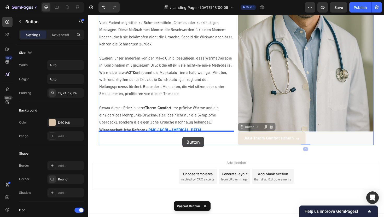
drag, startPoint x: 327, startPoint y: 145, endPoint x: 188, endPoint y: 144, distance: 139.4
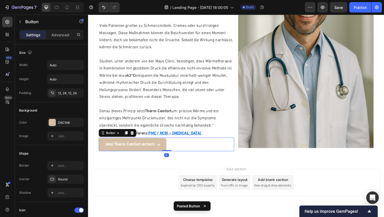
click at [187, 146] on div "Jetzt Therm Comfort sichern Button 0" at bounding box center [171, 152] width 144 height 14
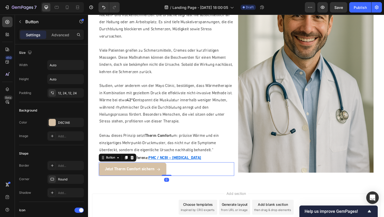
scroll to position [910, 0]
click at [136, 204] on div "Add section Choose templates inspired by CRO experts Generate layout from URL o…" at bounding box center [244, 218] width 305 height 29
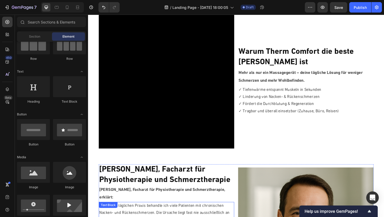
scroll to position [750, 0]
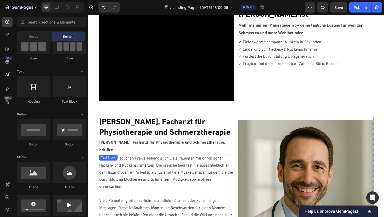
click at [159, 133] on h2 "Dr. Markus Weber, Facharzt für Physiotherapie und Schmerztherapie" at bounding box center [171, 134] width 144 height 23
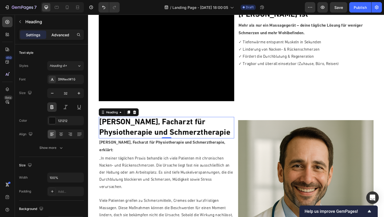
click at [60, 34] on p "Advanced" at bounding box center [61, 34] width 18 height 5
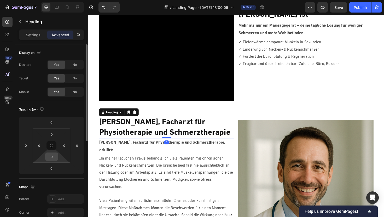
click at [53, 156] on input "0" at bounding box center [52, 157] width 10 height 8
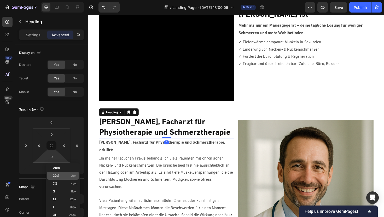
click at [64, 177] on p "XXS 2px" at bounding box center [65, 176] width 24 height 4
type input "2"
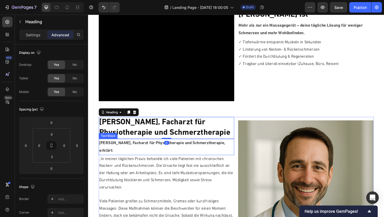
click at [128, 153] on strong "Dr. Markus Weber, Facharzt für Physiotherapie und Schmerztherapie, erklärt:" at bounding box center [166, 155] width 133 height 13
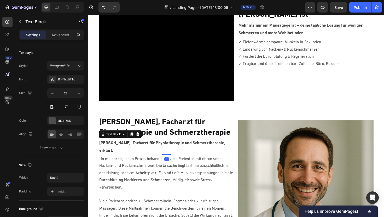
click at [67, 30] on div "Settings Advanced" at bounding box center [51, 35] width 65 height 10
click at [65, 34] on p "Advanced" at bounding box center [61, 34] width 18 height 5
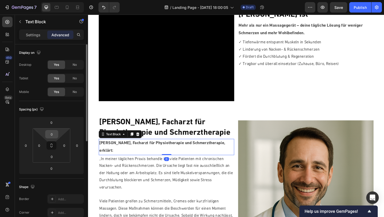
click at [57, 134] on div "0" at bounding box center [51, 134] width 13 height 8
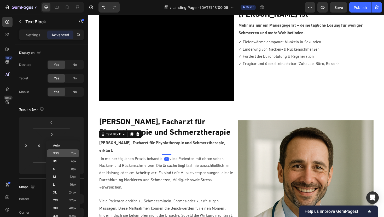
click at [61, 153] on p "XXS 2px" at bounding box center [65, 154] width 24 height 4
type input "2"
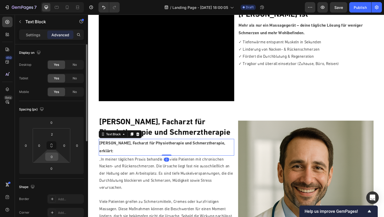
click at [57, 155] on div "0" at bounding box center [51, 157] width 13 height 8
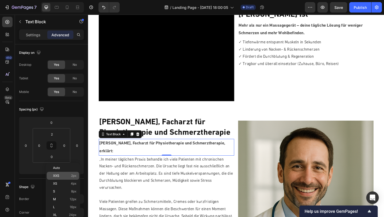
click at [60, 177] on p "XXS 2px" at bounding box center [65, 176] width 24 height 4
type input "2"
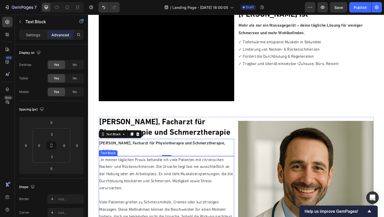
click at [137, 174] on p "„In meiner täglichen Praxis behandle ich viele Patienten mit chronischen Nacken…" at bounding box center [171, 184] width 143 height 38
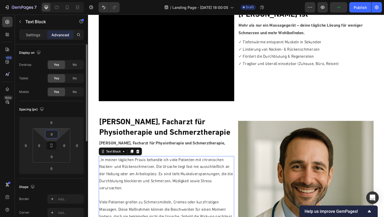
click at [61, 0] on html "7 / Landing Page - Sep 27, 18:00:05 Draft Preview Publish 450 Beta Sections(18)…" at bounding box center [192, 0] width 384 height 0
click at [62, 0] on html "7 / Landing Page - Sep 27, 18:00:05 Draft Preview Publish 450 Beta Sections(18)…" at bounding box center [192, 0] width 384 height 0
click at [61, 0] on html "7 / Landing Page - Sep 27, 18:00:05 Draft Preview Publish 450 Beta Sections(18)…" at bounding box center [192, 0] width 384 height 0
click at [59, 0] on html "7 / Landing Page - Sep 27, 18:00:05 Draft Preview Save Publish 450 Beta Section…" at bounding box center [192, 0] width 384 height 0
click at [55, 135] on input "0" at bounding box center [52, 135] width 10 height 8
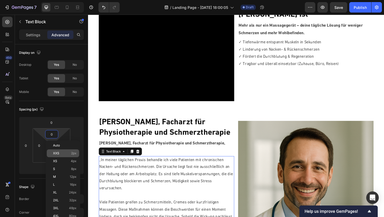
click at [62, 156] on div "XXS 2px" at bounding box center [63, 154] width 32 height 8
type input "2"
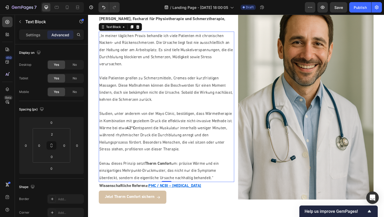
scroll to position [887, 0]
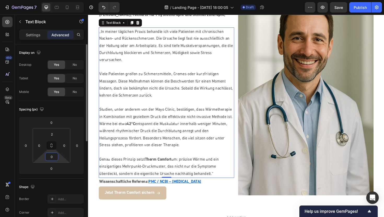
click at [61, 0] on html "7 / Landing Page - Sep 27, 18:00:05 Draft Preview Save Publish 450 Beta Section…" at bounding box center [192, 0] width 384 height 0
click at [60, 0] on html "7 / Landing Page - Sep 27, 18:00:05 Draft Preview Save Publish 450 Beta Section…" at bounding box center [192, 0] width 384 height 0
click at [56, 157] on input "0" at bounding box center [52, 157] width 10 height 8
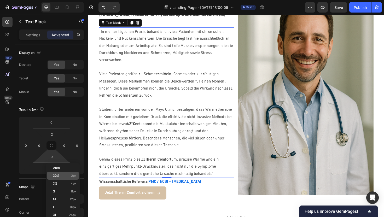
click at [66, 174] on p "XXS 2px" at bounding box center [65, 176] width 24 height 4
type input "2"
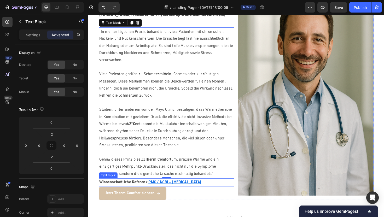
click at [134, 190] on strong "Wissenschaftliche Referenz:" at bounding box center [126, 192] width 52 height 4
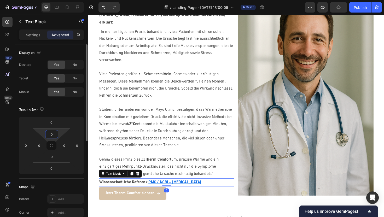
click at [54, 135] on input "0" at bounding box center [52, 135] width 10 height 8
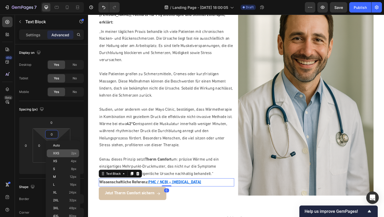
click at [58, 155] on span "XXS" at bounding box center [56, 154] width 6 height 4
type input "2"
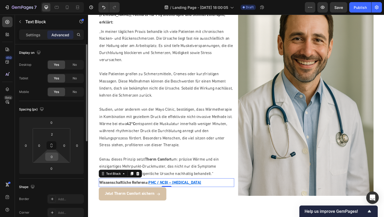
click at [57, 158] on div "0" at bounding box center [51, 157] width 13 height 8
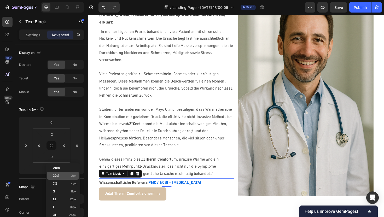
click at [60, 175] on p "XXS 2px" at bounding box center [65, 176] width 24 height 4
type input "2"
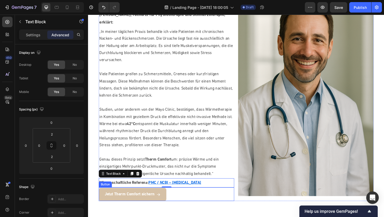
click at [181, 198] on div "Jetzt Therm Comfort sichern Button" at bounding box center [171, 205] width 144 height 14
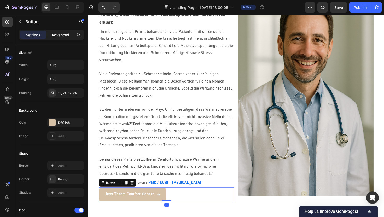
click at [59, 34] on p "Advanced" at bounding box center [61, 34] width 18 height 5
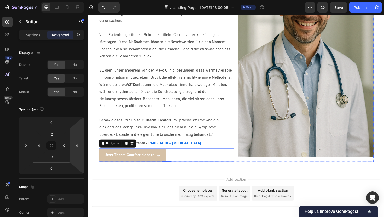
scroll to position [946, 0]
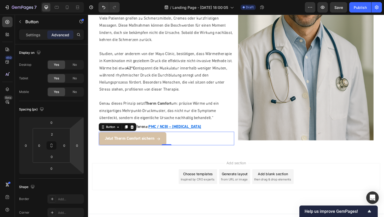
click at [139, 176] on div "Add section Choose templates inspired by CRO experts Generate layout from URL o…" at bounding box center [244, 186] width 305 height 29
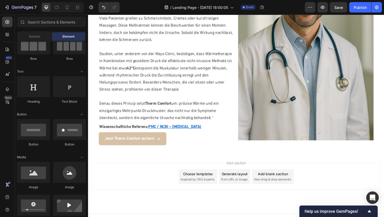
click at [280, 187] on span "then drag & drop elements" at bounding box center [283, 189] width 39 height 5
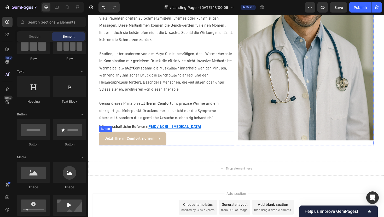
scroll to position [978, 0]
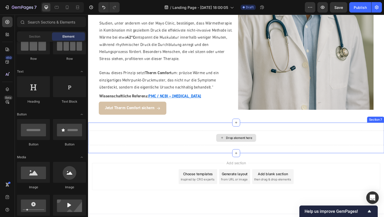
click at [231, 143] on icon at bounding box center [230, 145] width 4 height 4
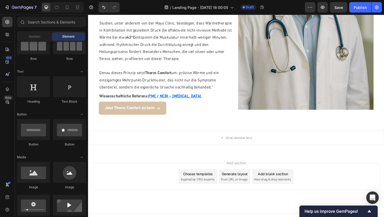
scroll to position [0, 0]
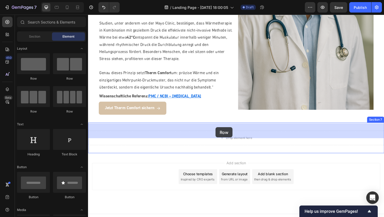
drag, startPoint x: 149, startPoint y: 78, endPoint x: 223, endPoint y: 134, distance: 92.8
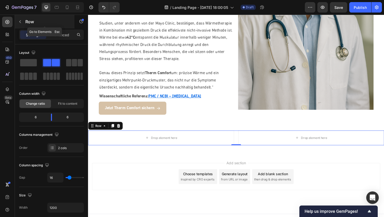
click at [20, 21] on icon "button" at bounding box center [20, 21] width 2 height 3
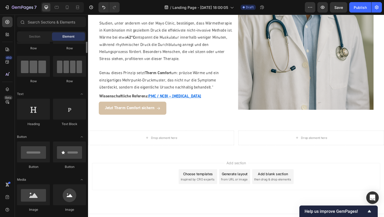
scroll to position [35, 0]
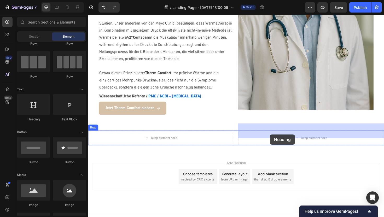
drag, startPoint x: 124, startPoint y: 122, endPoint x: 281, endPoint y: 142, distance: 157.9
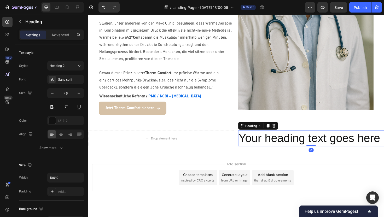
click at [289, 140] on h2 "Your heading text goes here" at bounding box center [324, 146] width 155 height 17
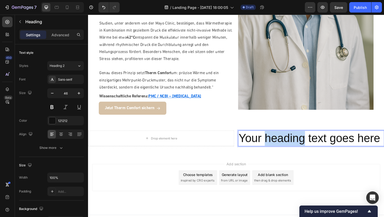
click at [289, 140] on p "Your heading text goes here" at bounding box center [325, 146] width 154 height 16
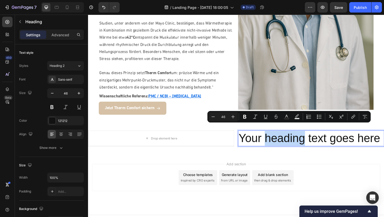
click at [289, 140] on p "Your heading text goes here" at bounding box center [325, 146] width 154 height 16
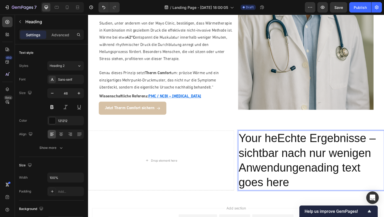
click at [289, 140] on p "Your heEchte Ergebnisse – sichtbar nach nur wenigen Anwendungenading text goes …" at bounding box center [325, 169] width 154 height 63
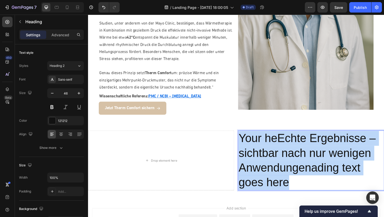
click at [289, 140] on p "Your heEchte Ergebnisse – sichtbar nach nur wenigen Anwendungenading text goes …" at bounding box center [325, 169] width 154 height 63
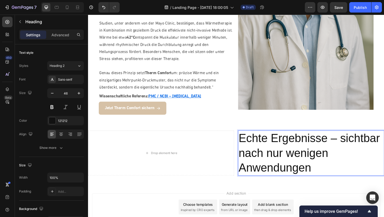
click at [326, 156] on p "Echte Ergebnisse – sichtbar nach nur wenigen Anwendungen" at bounding box center [325, 161] width 154 height 47
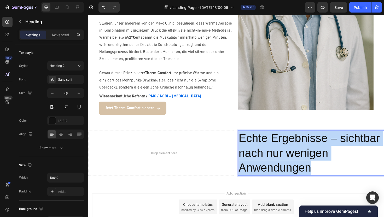
click at [326, 156] on p "Echte Ergebnisse – sichtbar nach nur wenigen Anwendungen" at bounding box center [325, 161] width 154 height 47
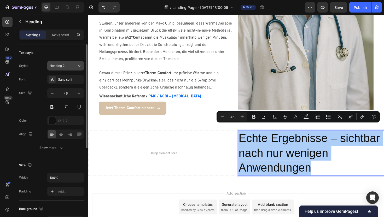
click at [61, 69] on button "Heading 2" at bounding box center [65, 65] width 37 height 9
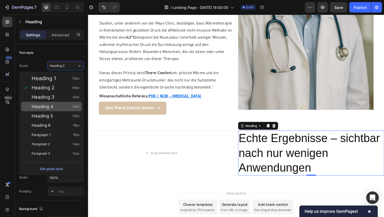
click at [47, 106] on span "Heading 4" at bounding box center [43, 106] width 22 height 5
type input "32"
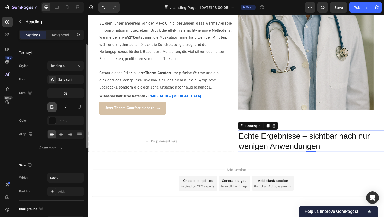
click at [52, 109] on button at bounding box center [51, 107] width 9 height 9
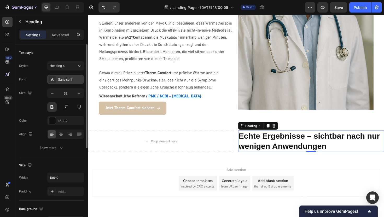
click at [65, 76] on div "Sans-serif" at bounding box center [65, 79] width 37 height 9
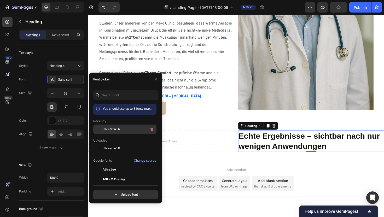
click at [110, 127] on span "DINNextW1G" at bounding box center [111, 129] width 17 height 5
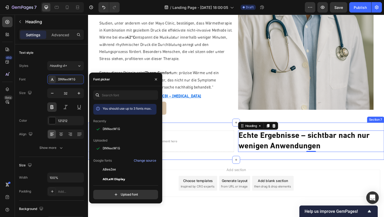
scroll to position [985, 0]
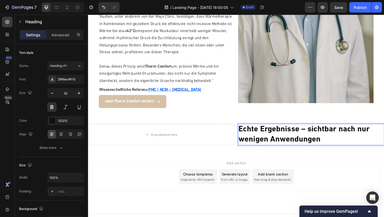
click at [318, 131] on p "Echte Ergebnisse – sichtbar nach nur wenigen Anwendungen" at bounding box center [325, 142] width 154 height 22
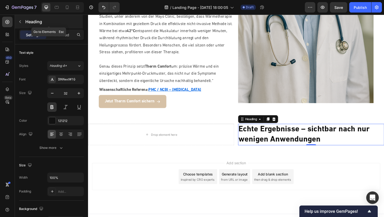
click at [20, 23] on icon "button" at bounding box center [20, 22] width 4 height 4
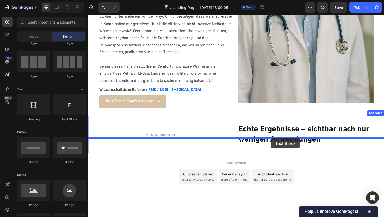
drag, startPoint x: 151, startPoint y: 120, endPoint x: 282, endPoint y: 146, distance: 133.3
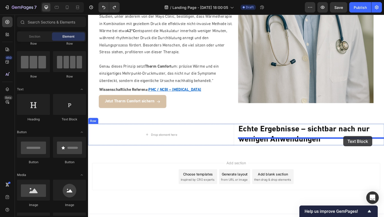
drag, startPoint x: 143, startPoint y: 113, endPoint x: 359, endPoint y: 144, distance: 217.6
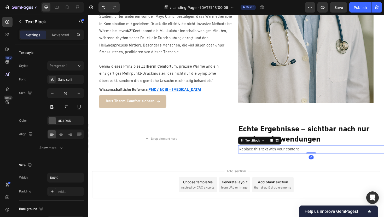
click at [307, 153] on div "Replace this text with your content" at bounding box center [324, 157] width 155 height 9
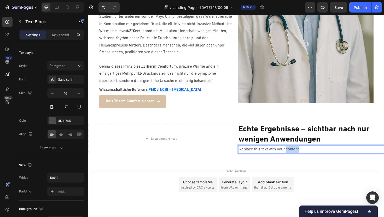
click at [307, 154] on p "Replace this text with your content" at bounding box center [325, 158] width 154 height 8
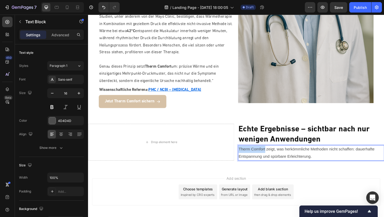
drag, startPoint x: 276, startPoint y: 150, endPoint x: 246, endPoint y: 149, distance: 29.8
click at [246, 149] on div "Drop element here Echte Ergebnisse – sichtbar nach nur wenigen Anwendungen Head…" at bounding box center [245, 150] width 314 height 39
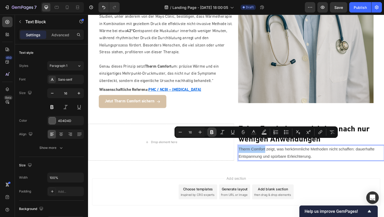
click at [211, 131] on icon "Editor contextual toolbar" at bounding box center [212, 133] width 3 height 4
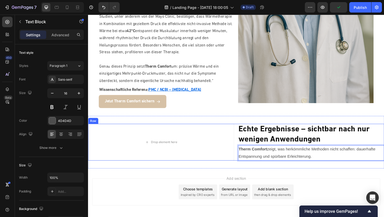
drag, startPoint x: 330, startPoint y: 157, endPoint x: 244, endPoint y: 149, distance: 86.4
click at [244, 149] on div "Drop element here Echte Ergebnisse – sichtbar nach nur wenigen Anwendungen Head…" at bounding box center [245, 150] width 314 height 39
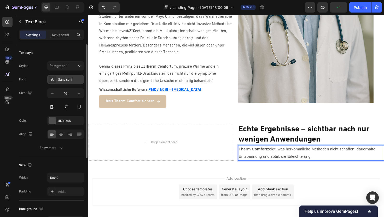
click at [69, 81] on div "Sans-serif" at bounding box center [70, 79] width 25 height 5
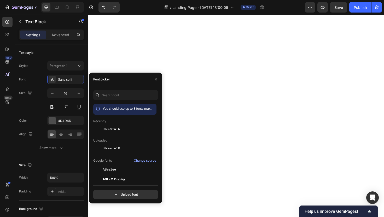
click at [107, 131] on span "DINNextW1G" at bounding box center [111, 129] width 17 height 5
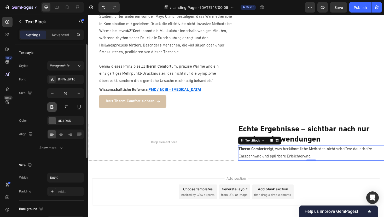
click at [52, 105] on button at bounding box center [51, 107] width 9 height 9
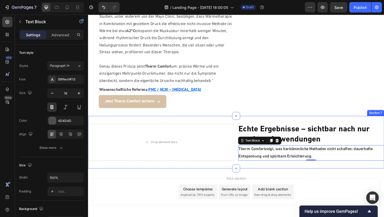
click at [285, 166] on div "Drop element here Echte Ergebnisse – sichtbar nach nur wenigen Anwendungen Head…" at bounding box center [245, 150] width 314 height 56
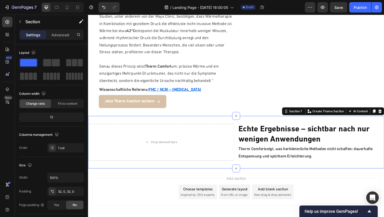
click at [285, 166] on div "Drop element here Echte Ergebnisse – sichtbar nach nur wenigen Anwendungen Head…" at bounding box center [245, 150] width 314 height 56
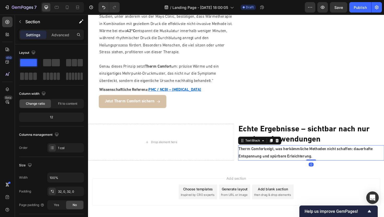
click at [261, 155] on strong "Therm Comfort" at bounding box center [262, 157] width 28 height 4
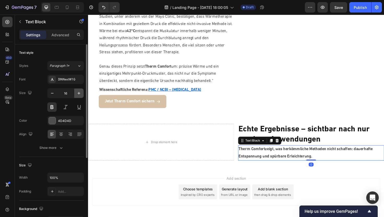
click at [81, 91] on icon "button" at bounding box center [78, 93] width 5 height 5
click at [79, 94] on icon "button" at bounding box center [79, 93] width 3 height 3
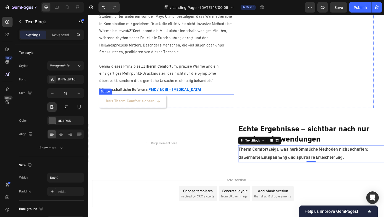
scroll to position [1001, 0]
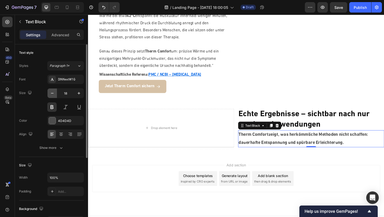
click at [51, 93] on icon "button" at bounding box center [52, 93] width 3 height 1
type input "17"
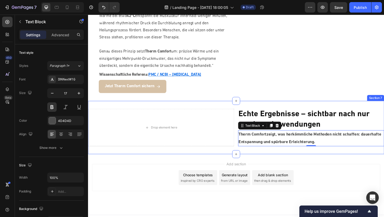
scroll to position [1002, 0]
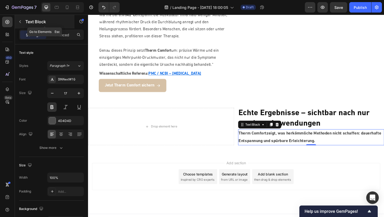
click at [20, 21] on icon "button" at bounding box center [20, 22] width 4 height 4
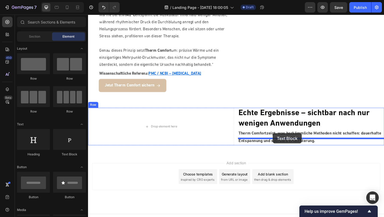
drag, startPoint x: 158, startPoint y: 123, endPoint x: 284, endPoint y: 141, distance: 127.3
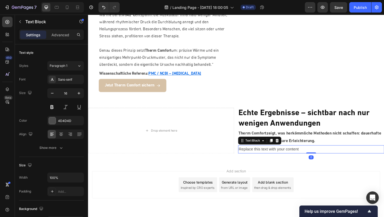
click at [284, 153] on div "Replace this text with your content" at bounding box center [324, 157] width 155 height 9
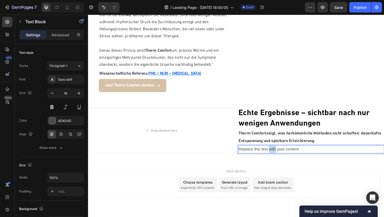
click at [284, 154] on p "Replace this text with your content" at bounding box center [325, 158] width 154 height 8
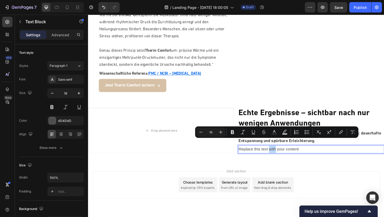
click at [284, 154] on p "Replace this text with your content" at bounding box center [325, 158] width 154 height 8
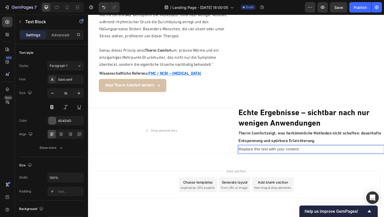
click at [284, 154] on p "Replace this text with your content" at bounding box center [325, 158] width 154 height 8
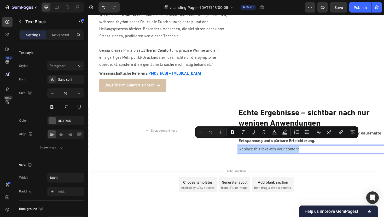
click at [284, 154] on p "Replace this text with your content" at bounding box center [325, 158] width 154 height 8
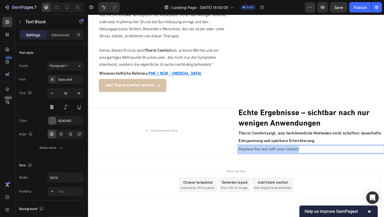
click at [284, 154] on p "Replace this text with your content" at bounding box center [325, 158] width 154 height 8
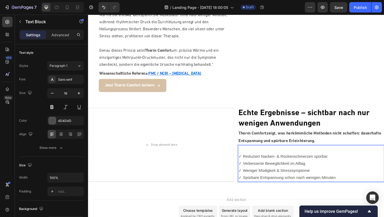
click at [248, 161] on p "✓ Reduziert Nacken- & Rückenschmerzen spürbar" at bounding box center [325, 165] width 154 height 8
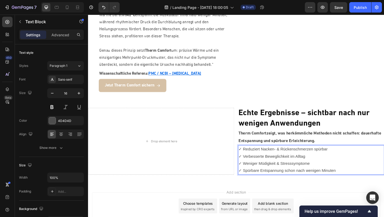
click at [270, 154] on p "✓ Reduziert Nacken- & Rückenschmerzen spürbar" at bounding box center [325, 158] width 154 height 8
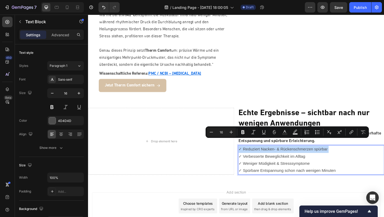
click at [258, 154] on p "✓ Reduziert Nacken- & Rückenschmerzen spürbar" at bounding box center [325, 158] width 154 height 8
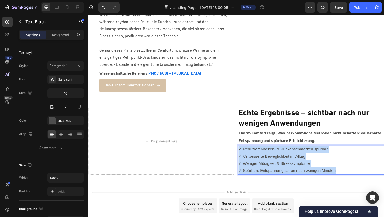
drag, startPoint x: 248, startPoint y: 149, endPoint x: 350, endPoint y: 174, distance: 104.6
click at [350, 174] on div "✓ Reduziert Nacken- & Rückenschmerzen spürbar ✓ Verbesserte Beweglichkeit im Al…" at bounding box center [324, 168] width 155 height 31
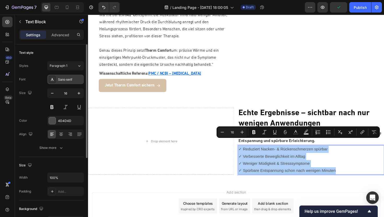
click at [63, 78] on div "Sans-serif" at bounding box center [70, 79] width 25 height 5
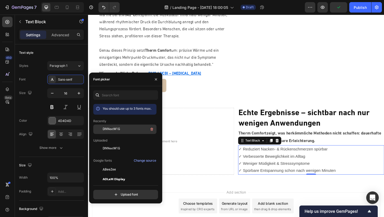
click at [108, 129] on span "DINNextW1G" at bounding box center [111, 129] width 17 height 5
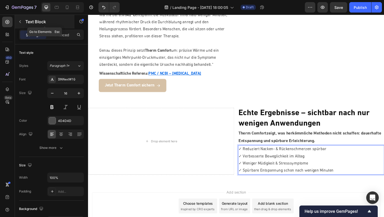
click at [22, 21] on icon "button" at bounding box center [20, 22] width 4 height 4
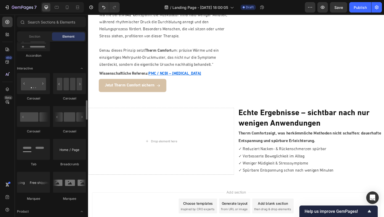
scroll to position [503, 0]
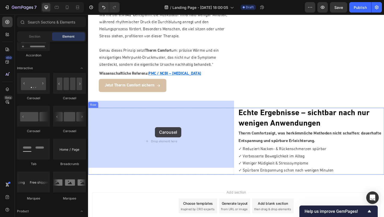
drag, startPoint x: 118, startPoint y: 101, endPoint x: 159, endPoint y: 134, distance: 53.0
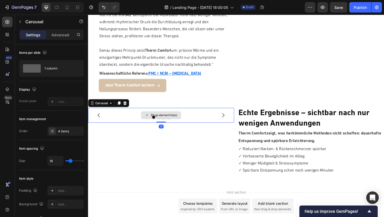
click at [169, 119] on div "Drop element here" at bounding box center [169, 121] width 28 height 4
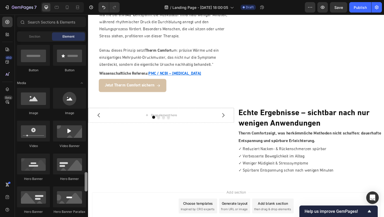
scroll to position [0, 0]
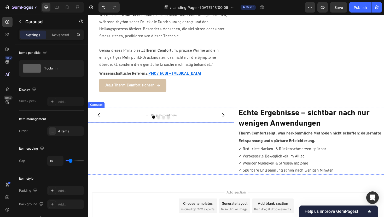
click at [234, 118] on icon "Carousel Next Arrow" at bounding box center [231, 121] width 6 height 6
click at [100, 118] on icon "Carousel Back Arrow" at bounding box center [100, 121] width 6 height 6
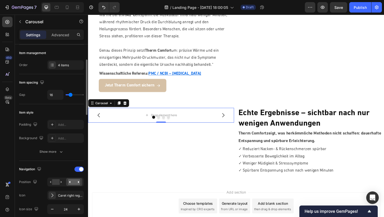
scroll to position [67, 0]
click at [63, 67] on div "4 items" at bounding box center [70, 65] width 25 height 5
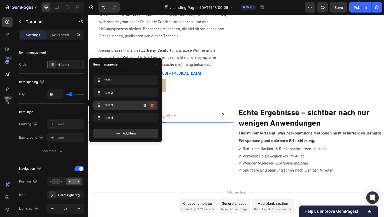
click at [154, 105] on icon "button" at bounding box center [152, 105] width 4 height 4
click at [149, 108] on button "Delete" at bounding box center [149, 105] width 14 height 7
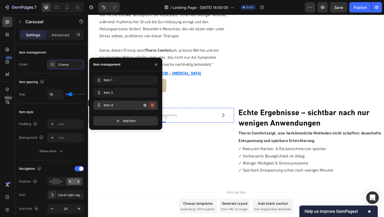
click at [152, 106] on icon "button" at bounding box center [152, 105] width 4 height 4
click at [152, 106] on div "Delete" at bounding box center [149, 105] width 10 height 5
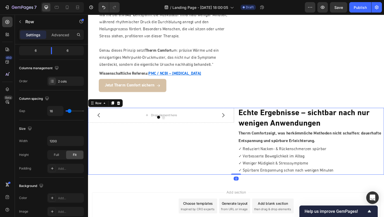
click at [161, 140] on div "Drop element here Drop element here Carousel" at bounding box center [165, 149] width 155 height 71
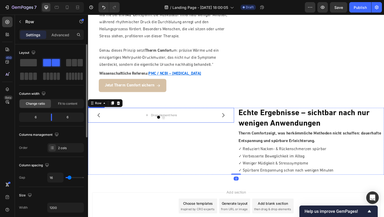
click at [170, 122] on div at bounding box center [165, 123] width 155 height 3
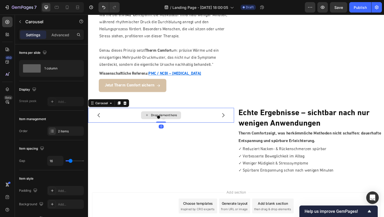
click at [195, 114] on div "Drop element here" at bounding box center [165, 122] width 155 height 16
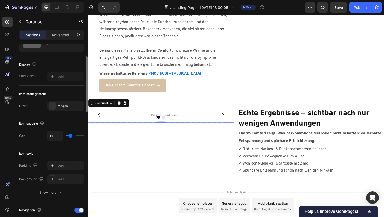
scroll to position [35, 0]
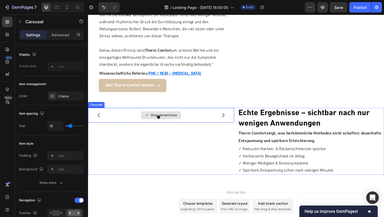
click at [173, 119] on div "Drop element here" at bounding box center [169, 121] width 28 height 4
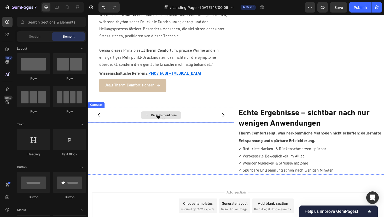
click at [171, 119] on div "Drop element here" at bounding box center [169, 121] width 28 height 4
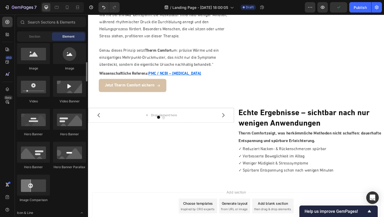
scroll to position [180, 0]
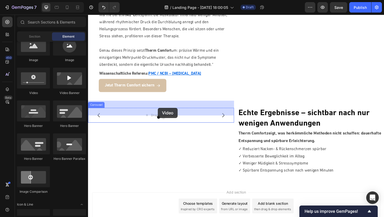
drag, startPoint x: 127, startPoint y: 98, endPoint x: 162, endPoint y: 114, distance: 38.6
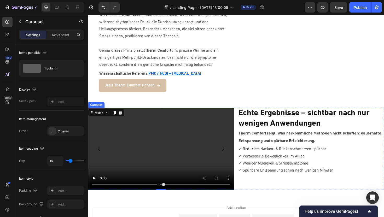
click at [230, 154] on icon "Carousel Next Arrow" at bounding box center [231, 157] width 6 height 6
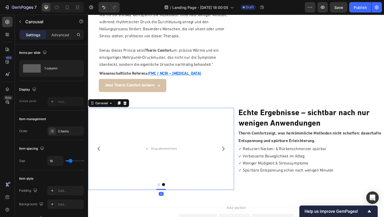
click at [98, 154] on icon "Carousel Back Arrow" at bounding box center [100, 157] width 6 height 6
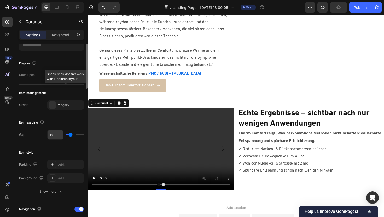
scroll to position [0, 0]
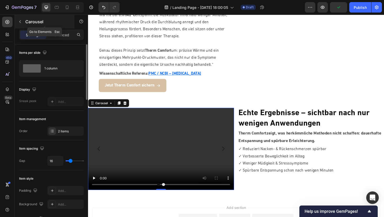
click at [21, 22] on icon "button" at bounding box center [20, 22] width 4 height 4
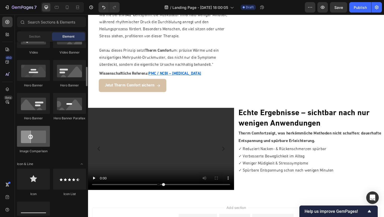
scroll to position [221, 0]
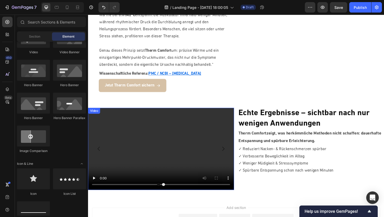
click at [161, 126] on video at bounding box center [165, 157] width 155 height 87
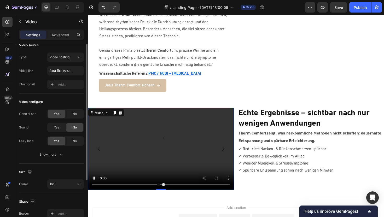
scroll to position [0, 0]
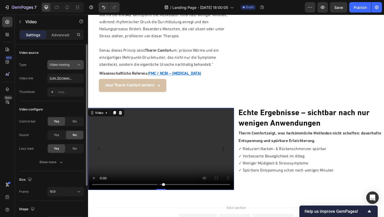
click at [69, 64] on span "Video hosting" at bounding box center [60, 65] width 20 height 4
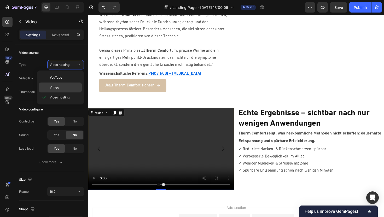
click at [58, 87] on span "Vimeo" at bounding box center [54, 87] width 9 height 5
type input "https://vimeo.com/1095883398"
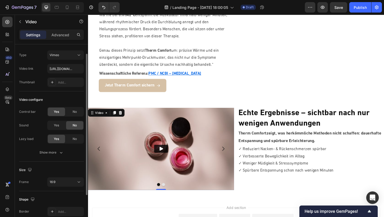
scroll to position [13, 0]
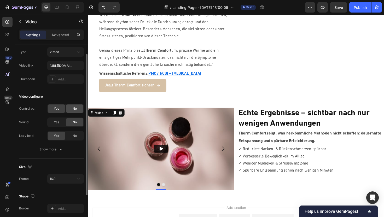
click at [71, 110] on div "No" at bounding box center [74, 109] width 17 height 8
click at [72, 137] on div "No" at bounding box center [74, 136] width 17 height 8
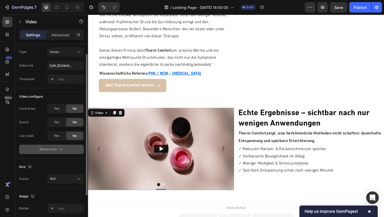
click at [55, 150] on div "Show more" at bounding box center [51, 149] width 24 height 5
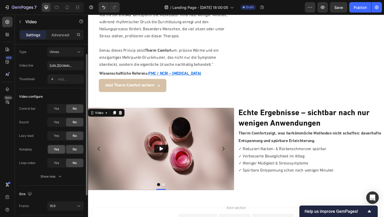
click at [58, 149] on span "Yes" at bounding box center [56, 149] width 5 height 5
click at [55, 163] on span "Yes" at bounding box center [56, 163] width 5 height 5
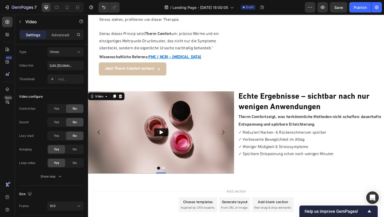
scroll to position [1020, 0]
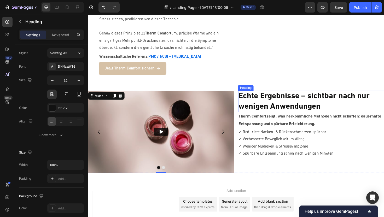
click at [270, 99] on p "Echte Ergebnisse – sichtbar nach nur wenigen Anwendungen" at bounding box center [325, 107] width 154 height 22
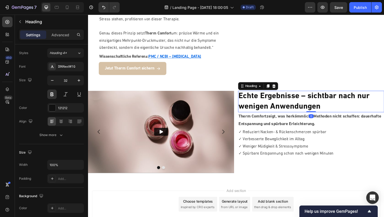
scroll to position [0, 0]
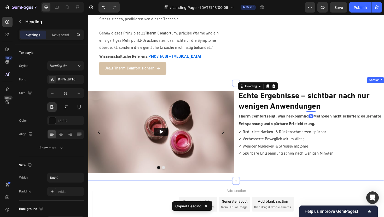
click at [201, 87] on div "Video Drop element here Carousel Echte Ergebnisse – sichtbar nach nur wenigen A…" at bounding box center [245, 139] width 314 height 104
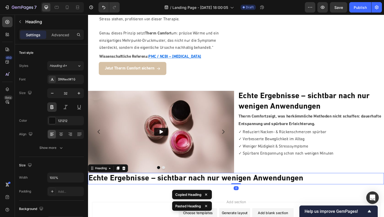
click at [180, 183] on h2 "Echte Ergebnisse – sichtbar nach nur wenigen Anwendungen" at bounding box center [245, 189] width 314 height 12
click at [180, 183] on p "Echte Ergebnisse – sichtbar nach nur wenigen Anwendungen" at bounding box center [245, 188] width 313 height 11
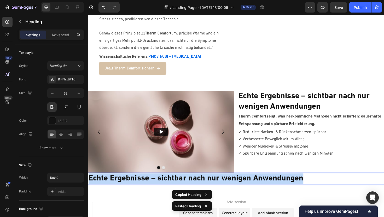
click at [180, 183] on p "Echte Ergebnisse – sichtbar nach nur wenigen Anwendungen" at bounding box center [245, 188] width 313 height 11
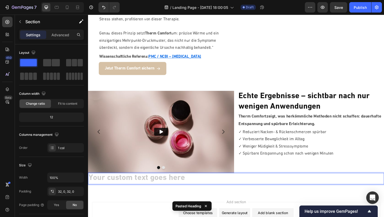
click at [125, 193] on div "Video Drop element here Carousel Echte Ergebnisse – sichtbar nach nur wenigen A…" at bounding box center [245, 145] width 314 height 116
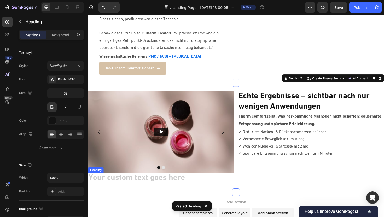
click at [127, 183] on h2 "Rich Text Editor. Editing area: main" at bounding box center [245, 189] width 314 height 12
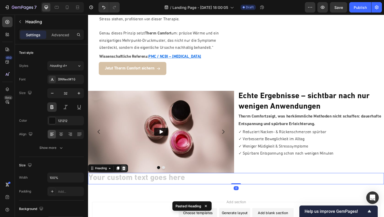
click at [125, 176] on icon at bounding box center [126, 178] width 4 height 4
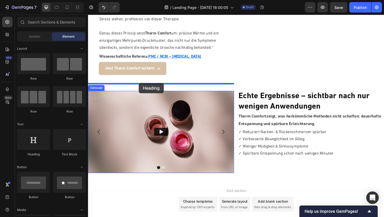
drag, startPoint x: 126, startPoint y: 155, endPoint x: 142, endPoint y: 87, distance: 69.9
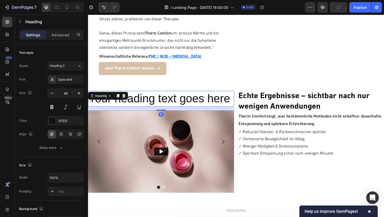
click at [140, 96] on h2 "Your heading text goes here" at bounding box center [165, 103] width 155 height 17
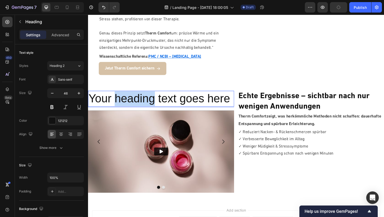
click at [140, 96] on p "Your heading text goes here" at bounding box center [166, 104] width 154 height 16
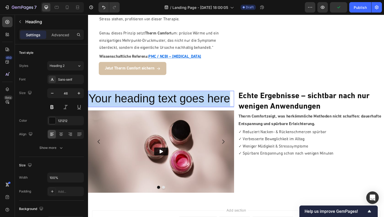
click at [140, 96] on p "Your heading text goes here" at bounding box center [166, 104] width 154 height 16
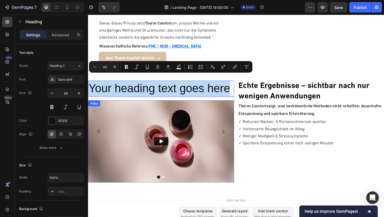
scroll to position [1037, 0]
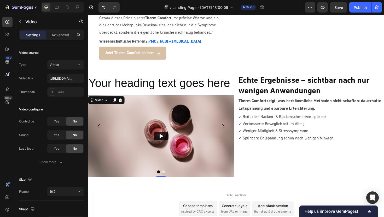
click at [129, 129] on img at bounding box center [165, 143] width 155 height 87
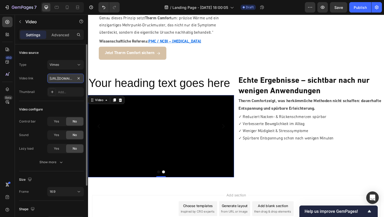
click at [68, 81] on input "https://vimeo.com/1095883398" at bounding box center [65, 78] width 37 height 9
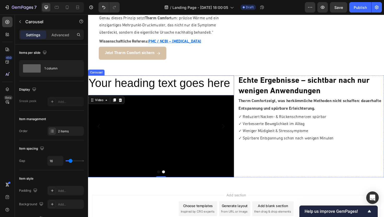
click at [100, 130] on icon "Carousel Back Arrow" at bounding box center [100, 133] width 6 height 6
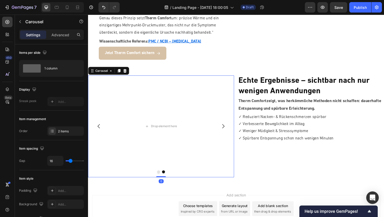
click at [100, 130] on icon "Carousel Back Arrow" at bounding box center [100, 133] width 6 height 6
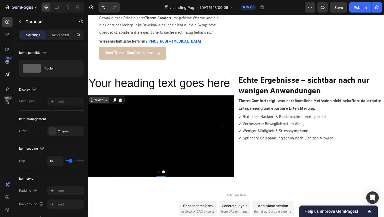
click at [95, 103] on div "Video" at bounding box center [100, 105] width 11 height 5
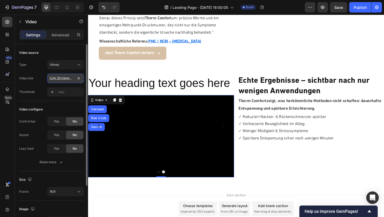
click at [60, 77] on input "https://vimeo.com/1095883398" at bounding box center [65, 78] width 37 height 9
paste input "122648819"
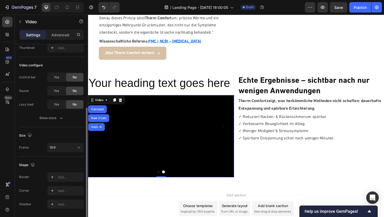
scroll to position [61, 0]
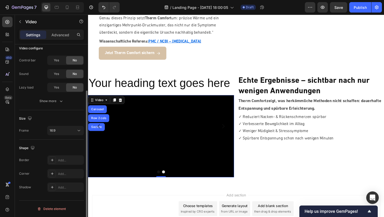
type input "https://vimeo.com/1122648819"
click at [70, 132] on div "16:9" at bounding box center [63, 130] width 27 height 5
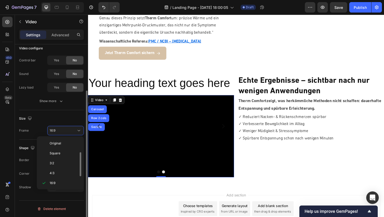
scroll to position [9, 0]
click at [60, 146] on span "Square" at bounding box center [55, 144] width 11 height 5
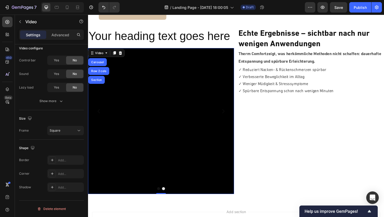
scroll to position [1085, 0]
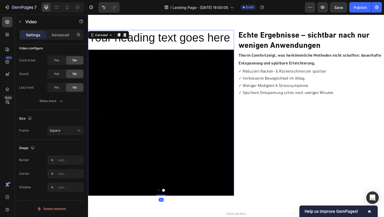
click at [232, 117] on icon "Carousel Next Arrow" at bounding box center [231, 119] width 2 height 4
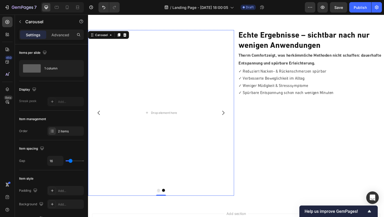
click at [98, 116] on icon "Carousel Back Arrow" at bounding box center [100, 119] width 6 height 6
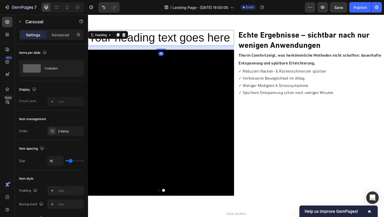
click at [168, 33] on p "Your heading text goes here" at bounding box center [166, 40] width 154 height 16
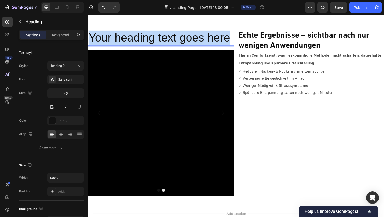
click at [168, 33] on p "Your heading text goes here" at bounding box center [166, 40] width 154 height 16
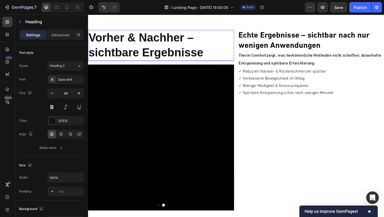
scroll to position [1074, 0]
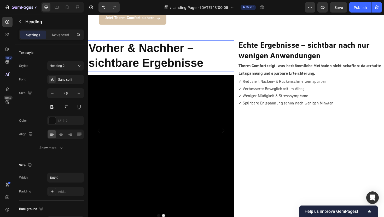
click at [168, 49] on strong "Vorher & Nachher – sichtbare Ergebnisse" at bounding box center [150, 57] width 122 height 29
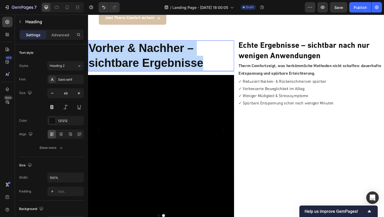
click at [168, 49] on strong "Vorher & Nachher – sichtbare Ergebnisse" at bounding box center [150, 57] width 122 height 29
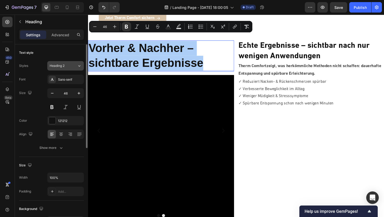
click at [72, 69] on button "Heading 2" at bounding box center [65, 65] width 37 height 9
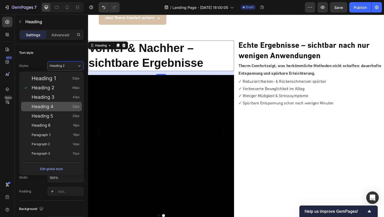
click at [48, 107] on span "Heading 4" at bounding box center [43, 106] width 22 height 5
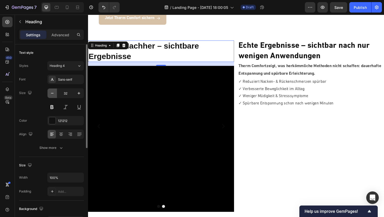
click at [53, 94] on icon "button" at bounding box center [52, 93] width 5 height 5
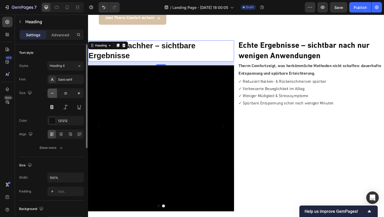
click at [53, 94] on icon "button" at bounding box center [52, 93] width 5 height 5
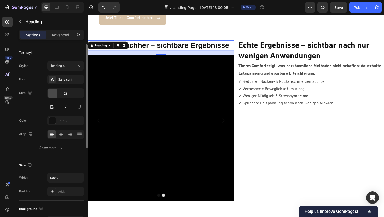
click at [53, 94] on icon "button" at bounding box center [52, 93] width 5 height 5
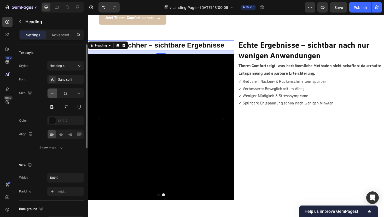
click at [53, 94] on icon "button" at bounding box center [52, 93] width 5 height 5
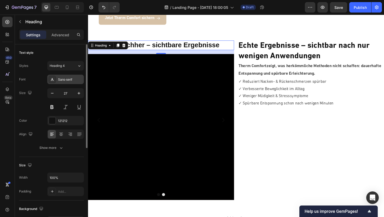
click at [63, 83] on div "Sans-serif" at bounding box center [65, 79] width 37 height 9
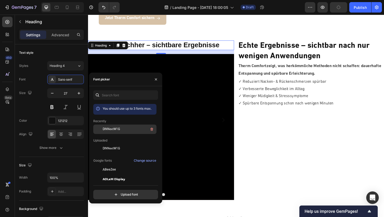
click at [117, 129] on span "DINNextW1G" at bounding box center [111, 129] width 17 height 5
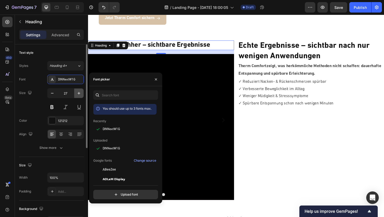
click at [77, 95] on icon "button" at bounding box center [78, 93] width 5 height 5
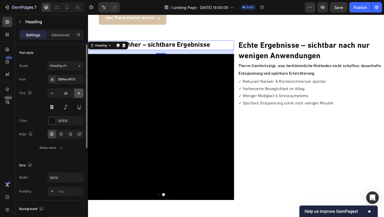
click at [77, 95] on icon "button" at bounding box center [78, 93] width 5 height 5
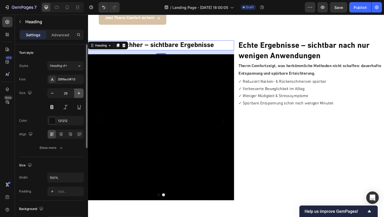
click at [77, 95] on icon "button" at bounding box center [78, 93] width 5 height 5
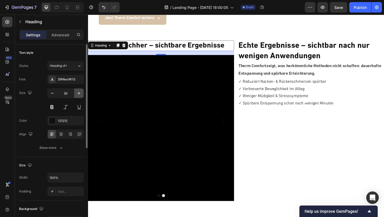
click at [77, 95] on icon "button" at bounding box center [78, 93] width 5 height 5
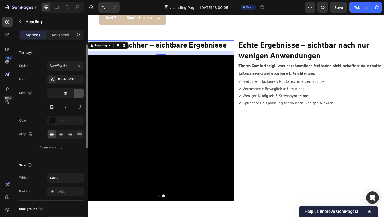
click at [77, 95] on icon "button" at bounding box center [78, 93] width 5 height 5
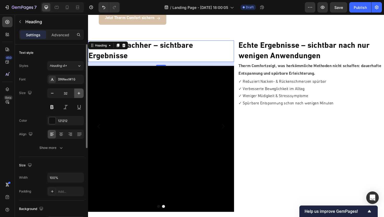
click at [77, 95] on icon "button" at bounding box center [78, 93] width 5 height 5
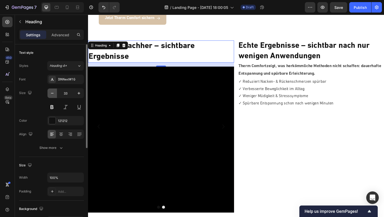
click at [56, 94] on button "button" at bounding box center [52, 93] width 9 height 9
type input "32"
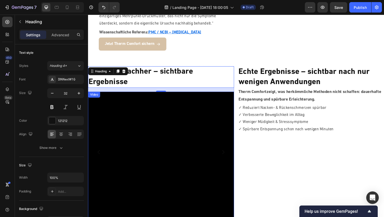
scroll to position [1045, 0]
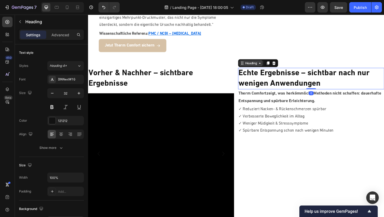
click at [258, 64] on div "Heading" at bounding box center [261, 66] width 14 height 5
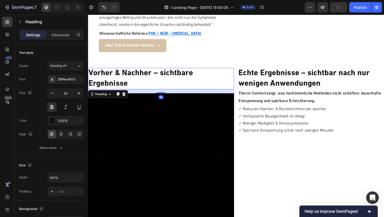
click at [200, 73] on strong "Vorher & Nachher – sichtbare Ergebnisse" at bounding box center [144, 82] width 111 height 19
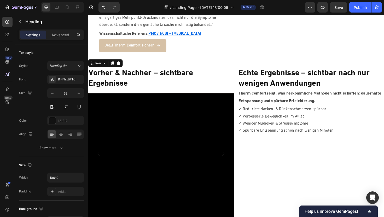
click at [276, 164] on div "Echte Ergebnisse – sichtbar nach nur wenigen Anwendungen Heading Therm Comfort …" at bounding box center [324, 162] width 155 height 182
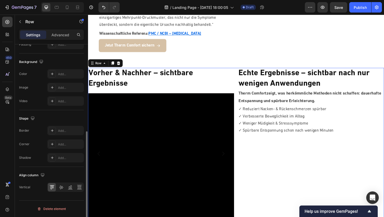
scroll to position [184, 0]
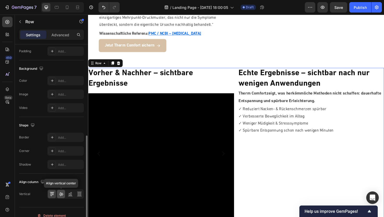
click at [60, 194] on icon at bounding box center [61, 195] width 4 height 4
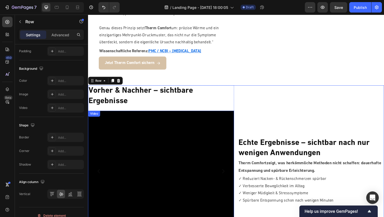
scroll to position [1026, 0]
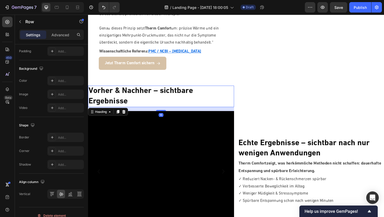
click at [188, 90] on p "⁠⁠⁠⁠⁠⁠⁠ Vorher & Nachher – sichtbare Ergebnisse" at bounding box center [166, 101] width 154 height 22
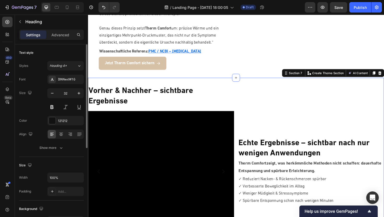
click at [188, 82] on div "⁠⁠⁠⁠⁠⁠⁠ Vorher & Nachher – sichtbare Ergebnisse Heading Video Drop element here…" at bounding box center [245, 181] width 314 height 199
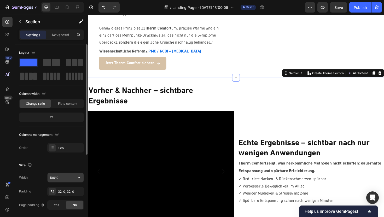
click at [54, 179] on input "100%" at bounding box center [66, 177] width 36 height 9
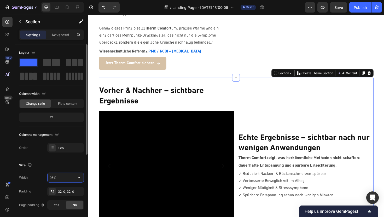
type input "95%"
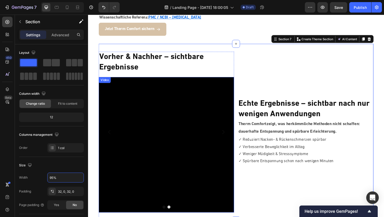
scroll to position [1062, 0]
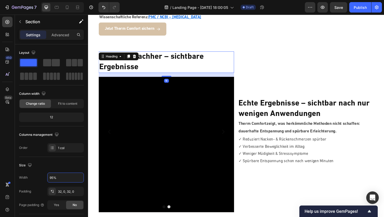
click at [175, 55] on strong "Vorher & Nachher – sichtbare Ergebnisse" at bounding box center [155, 64] width 111 height 19
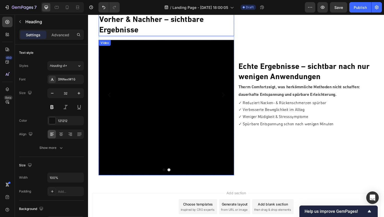
scroll to position [1085, 0]
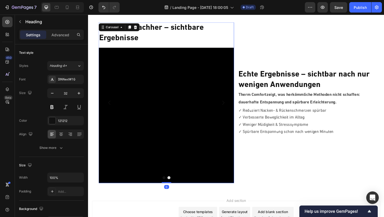
click at [232, 108] on icon "Carousel Next Arrow" at bounding box center [231, 108] width 2 height 4
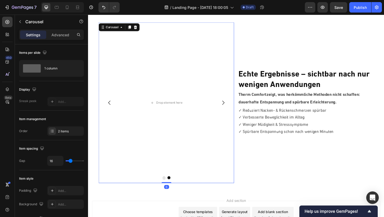
click at [112, 111] on button "Carousel Back Arrow" at bounding box center [111, 108] width 15 height 15
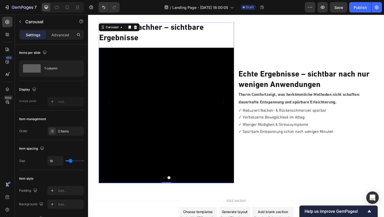
click at [236, 107] on button "Carousel Next Arrow" at bounding box center [231, 108] width 15 height 15
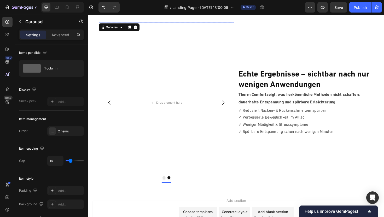
click at [233, 108] on icon "Carousel Next Arrow" at bounding box center [231, 108] width 6 height 6
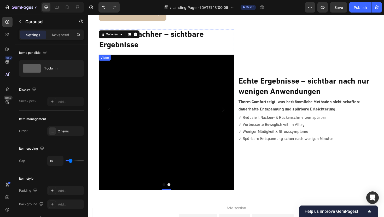
scroll to position [1072, 0]
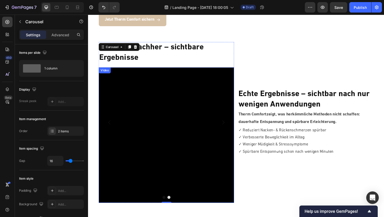
click at [102, 71] on div "Video" at bounding box center [171, 143] width 144 height 144
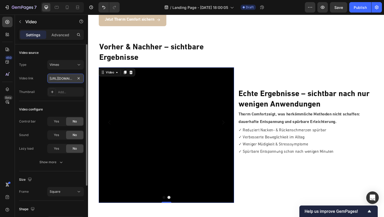
click at [68, 80] on input "https://vimeo.com/1122648819" at bounding box center [65, 78] width 37 height 9
paste input "9873?fl=pl&fe=sh"
type input "https://vimeo.com/1122649873?fl=pl&fe=sh"
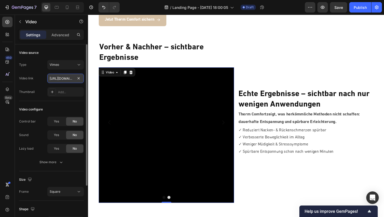
scroll to position [0, 41]
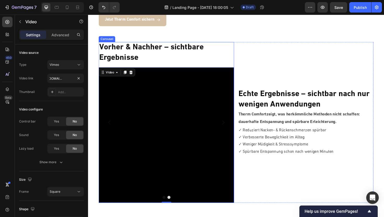
click at [111, 127] on icon "Carousel Back Arrow" at bounding box center [111, 129] width 2 height 4
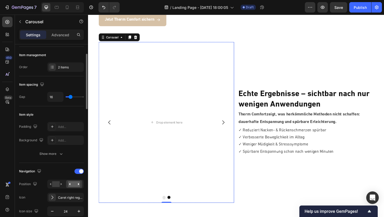
scroll to position [0, 0]
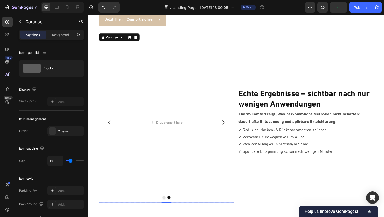
click at [233, 126] on icon "Carousel Next Arrow" at bounding box center [231, 129] width 6 height 6
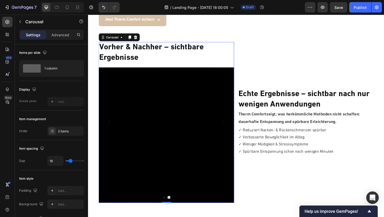
click at [233, 126] on icon "Carousel Next Arrow" at bounding box center [231, 129] width 6 height 6
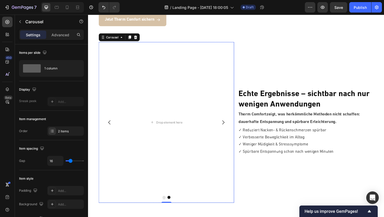
click at [110, 126] on icon "Carousel Back Arrow" at bounding box center [111, 129] width 6 height 6
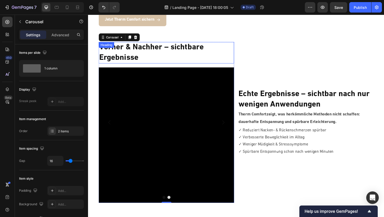
click at [146, 45] on strong "Vorher & Nachher – sichtbare Ergebnisse" at bounding box center [155, 54] width 111 height 19
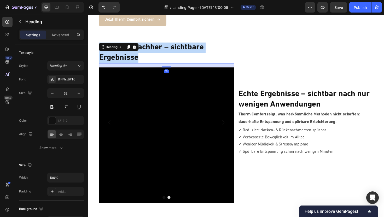
click at [146, 45] on strong "Vorher & Nachher – sichtbare Ergebnisse" at bounding box center [155, 54] width 111 height 19
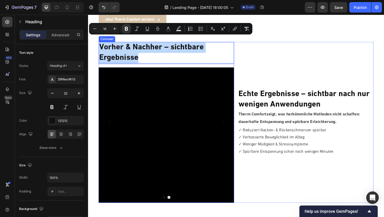
click at [231, 126] on icon "Carousel Next Arrow" at bounding box center [231, 129] width 6 height 6
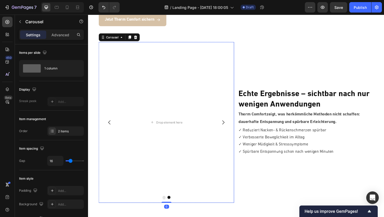
click at [109, 126] on icon "Carousel Back Arrow" at bounding box center [111, 129] width 6 height 6
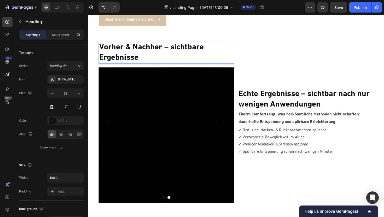
click at [168, 45] on strong "Vorher & Nachher – sichtbare Ergebnisse" at bounding box center [155, 54] width 111 height 19
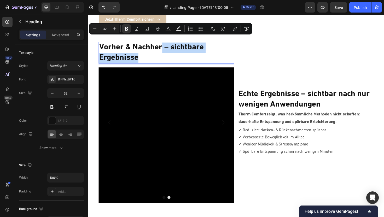
drag, startPoint x: 167, startPoint y: 41, endPoint x: 184, endPoint y: 52, distance: 20.7
click at [184, 52] on p "Vorher & Nachher – sichtbare Ergebnisse" at bounding box center [171, 55] width 143 height 22
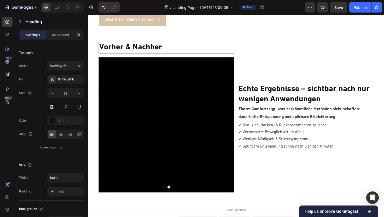
click at [164, 45] on strong "Vorher & Nachher" at bounding box center [133, 49] width 67 height 8
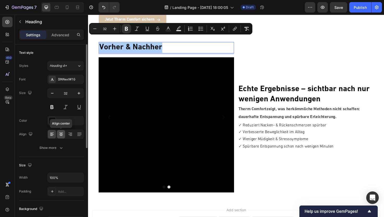
click at [61, 134] on icon at bounding box center [61, 134] width 5 height 5
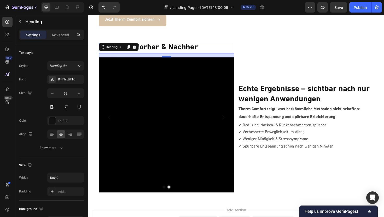
click at [212, 44] on p "Vorher & Nachher" at bounding box center [171, 49] width 143 height 11
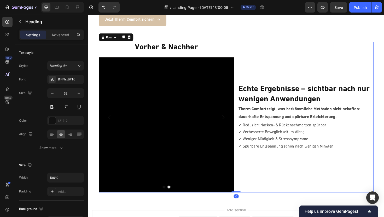
click at [267, 44] on div "Echte Ergebnisse – sichtbar nach nur wenigen Anwendungen Heading Therm Comfort …" at bounding box center [319, 124] width 144 height 160
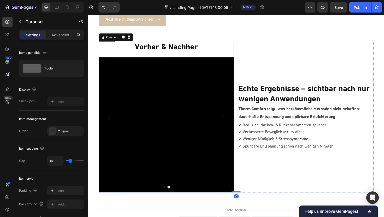
click at [234, 120] on icon "Carousel Next Arrow" at bounding box center [231, 123] width 6 height 6
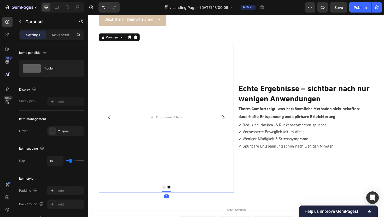
click at [112, 120] on icon "Carousel Back Arrow" at bounding box center [111, 123] width 6 height 6
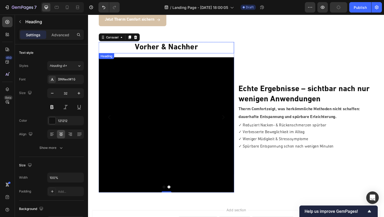
click at [191, 45] on strong "Vorher & Nachher" at bounding box center [171, 49] width 67 height 8
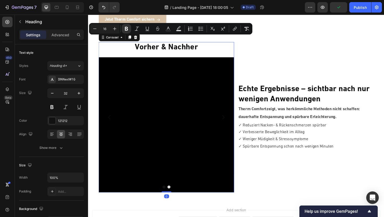
click at [232, 120] on icon "Carousel Next Arrow" at bounding box center [231, 123] width 6 height 6
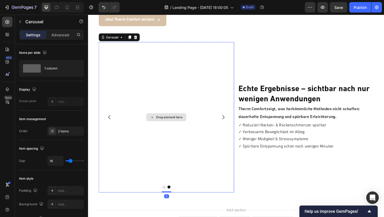
click at [177, 44] on div "Drop element here" at bounding box center [171, 124] width 144 height 160
click at [113, 120] on icon "Carousel Back Arrow" at bounding box center [111, 123] width 6 height 6
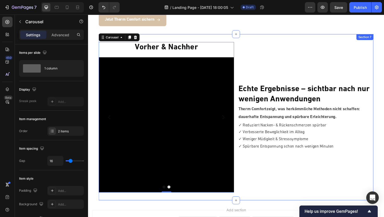
click at [175, 35] on div "⁠⁠⁠⁠⁠⁠⁠ Vorher & Nachher Heading Video Drop element here Carousel 0 Echte Ergeb…" at bounding box center [244, 123] width 291 height 176
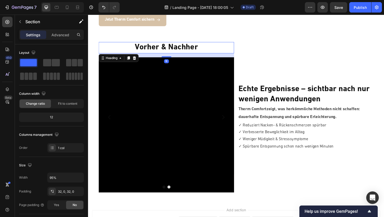
click at [174, 45] on strong "Vorher & Nachher" at bounding box center [171, 49] width 67 height 8
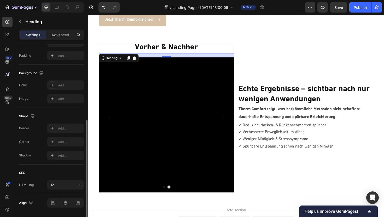
scroll to position [137, 0]
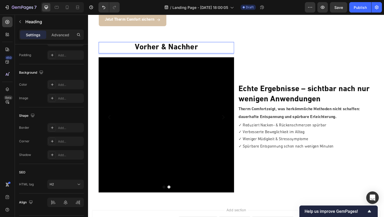
click at [211, 44] on p "Vorher & Nachher" at bounding box center [171, 49] width 143 height 11
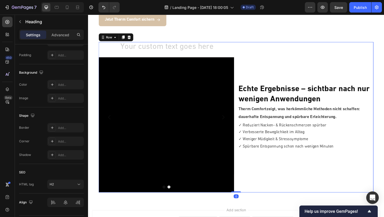
click at [252, 44] on div "Echte Ergebnisse – sichtbar nach nur wenigen Anwendungen Heading Therm Comfort …" at bounding box center [319, 124] width 144 height 160
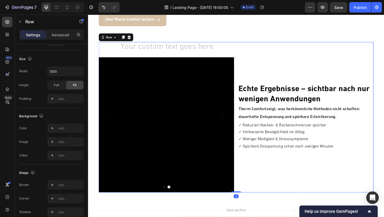
scroll to position [0, 0]
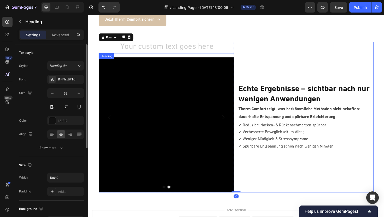
click at [216, 44] on h2 "Rich Text Editor. Editing area: main" at bounding box center [171, 50] width 144 height 12
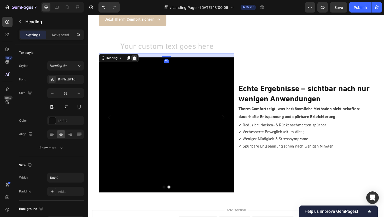
click at [139, 59] on icon at bounding box center [137, 61] width 3 height 4
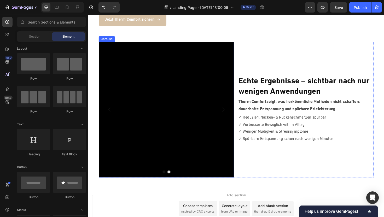
click at [230, 112] on icon "Carousel Next Arrow" at bounding box center [231, 115] width 6 height 6
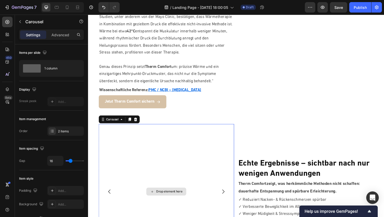
scroll to position [935, 0]
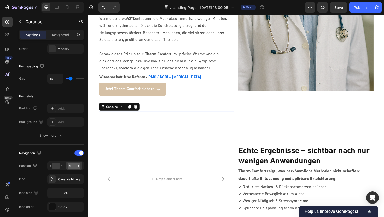
scroll to position [0, 0]
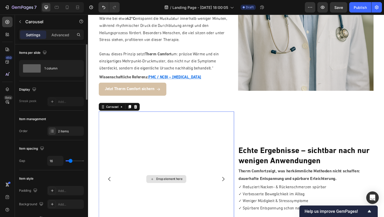
click at [117, 117] on div "Drop element here" at bounding box center [171, 189] width 144 height 144
click at [110, 186] on icon "Carousel Back Arrow" at bounding box center [111, 189] width 6 height 6
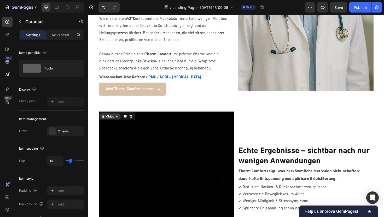
click at [109, 120] on div "Video" at bounding box center [111, 122] width 11 height 5
click at [231, 186] on icon "Carousel Next Arrow" at bounding box center [231, 189] width 6 height 6
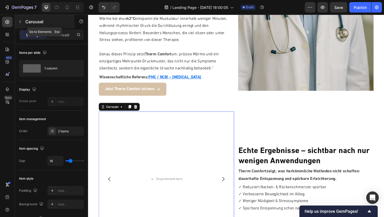
click at [21, 24] on icon "button" at bounding box center [20, 22] width 4 height 4
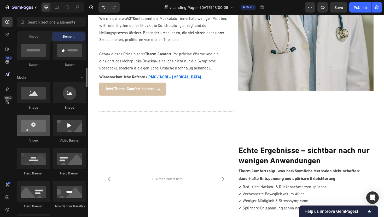
scroll to position [145, 0]
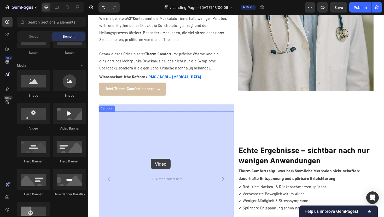
drag, startPoint x: 120, startPoint y: 134, endPoint x: 155, endPoint y: 169, distance: 49.4
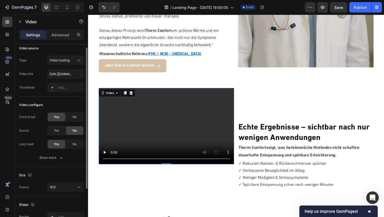
scroll to position [5, 0]
click at [62, 157] on icon "button" at bounding box center [61, 158] width 3 height 2
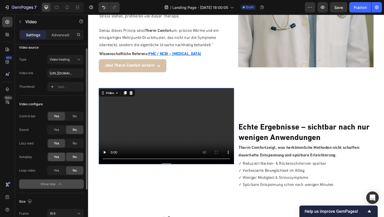
click at [56, 157] on span "Yes" at bounding box center [56, 157] width 5 height 5
click at [56, 169] on span "Yes" at bounding box center [56, 170] width 5 height 5
click at [71, 140] on div "No" at bounding box center [74, 143] width 17 height 8
click at [74, 116] on span "No" at bounding box center [75, 116] width 4 height 5
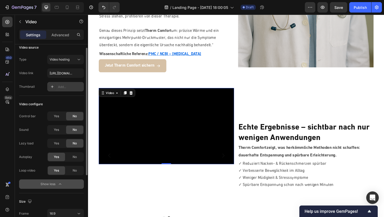
scroll to position [0, 0]
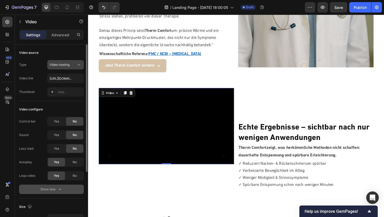
click at [73, 68] on button "Video hosting" at bounding box center [65, 64] width 37 height 9
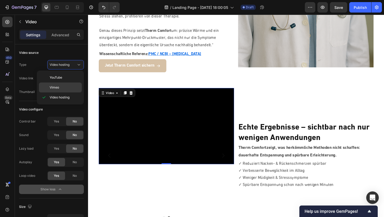
click at [62, 89] on p "Vimeo" at bounding box center [65, 87] width 30 height 5
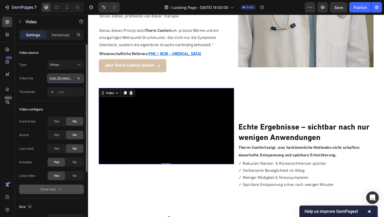
click at [71, 81] on input "https://vimeo.com/1095883398" at bounding box center [65, 78] width 37 height 9
paste input "122650380?fl=pl&fe=sh"
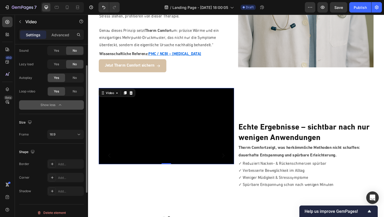
scroll to position [88, 0]
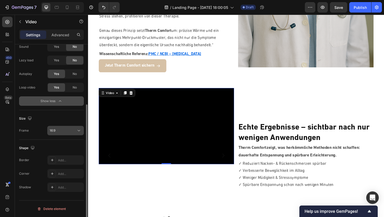
type input "https://vimeo.com/1122650380?fl=pl&fe=sh"
click at [72, 129] on div "16:9" at bounding box center [63, 130] width 27 height 5
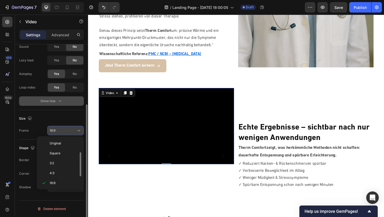
scroll to position [9, 0]
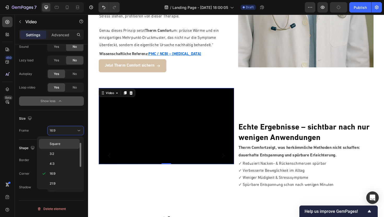
click at [63, 143] on p "Square" at bounding box center [64, 144] width 28 height 5
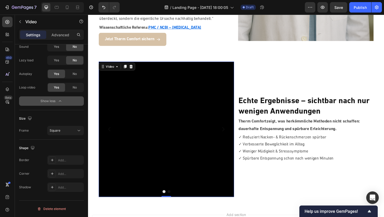
scroll to position [1057, 0]
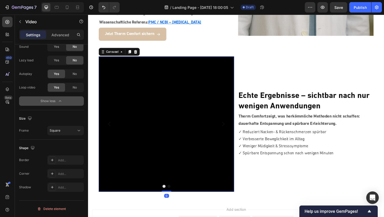
click at [111, 128] on icon "Carousel Back Arrow" at bounding box center [111, 131] width 6 height 6
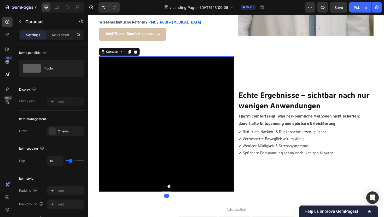
click at [111, 128] on icon "Carousel Back Arrow" at bounding box center [111, 131] width 6 height 6
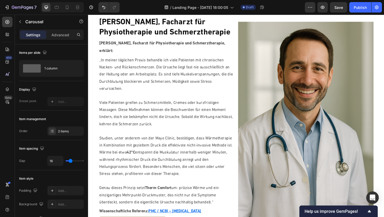
scroll to position [849, 0]
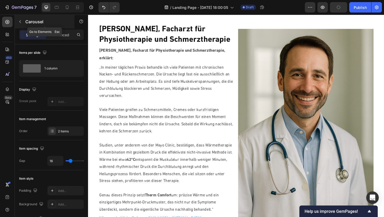
click at [20, 22] on icon "button" at bounding box center [20, 22] width 4 height 4
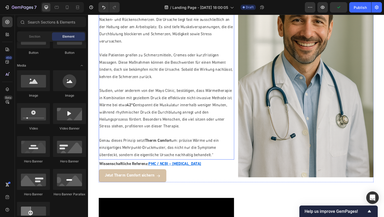
scroll to position [910, 0]
